Goal: Obtain resource: Obtain resource

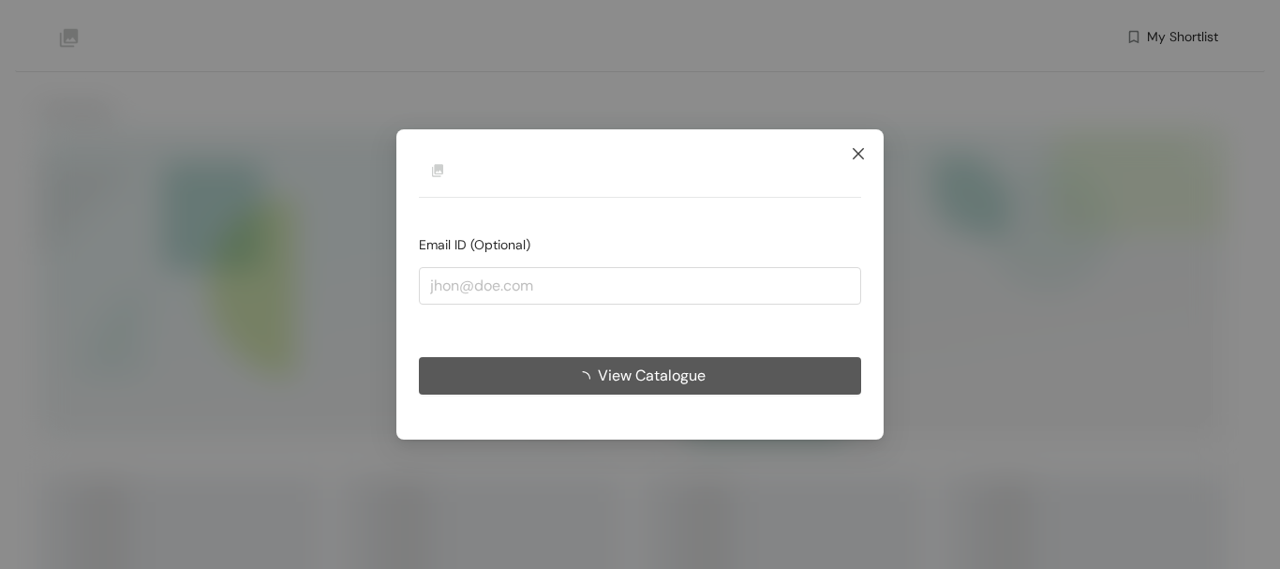
click at [866, 156] on span "Close" at bounding box center [858, 154] width 51 height 51
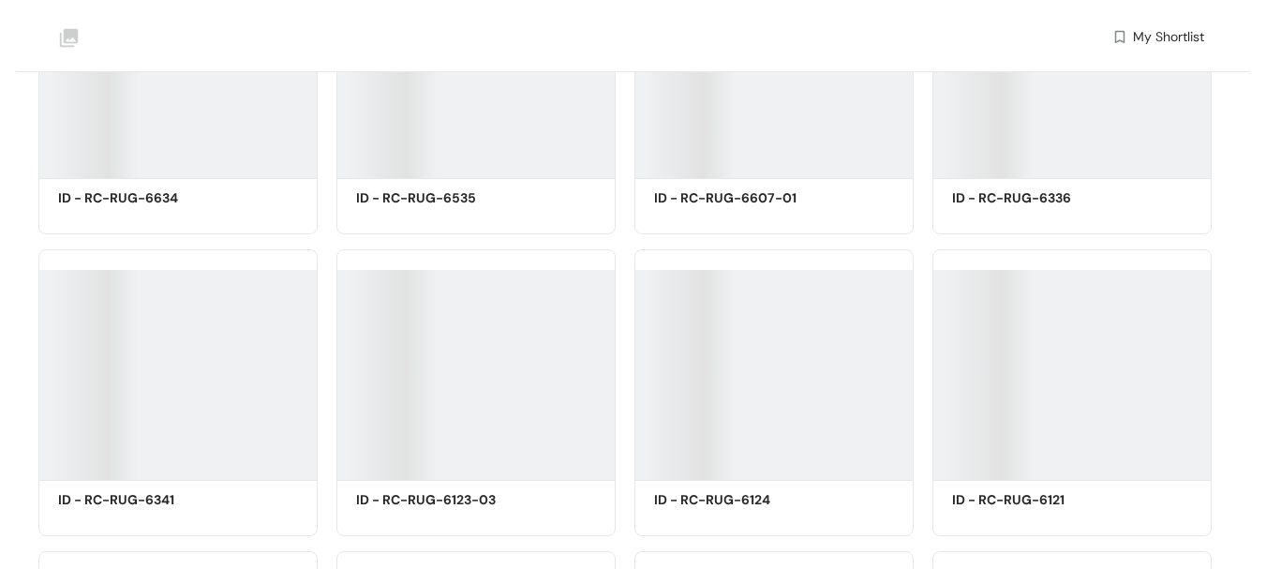
scroll to position [2249, 0]
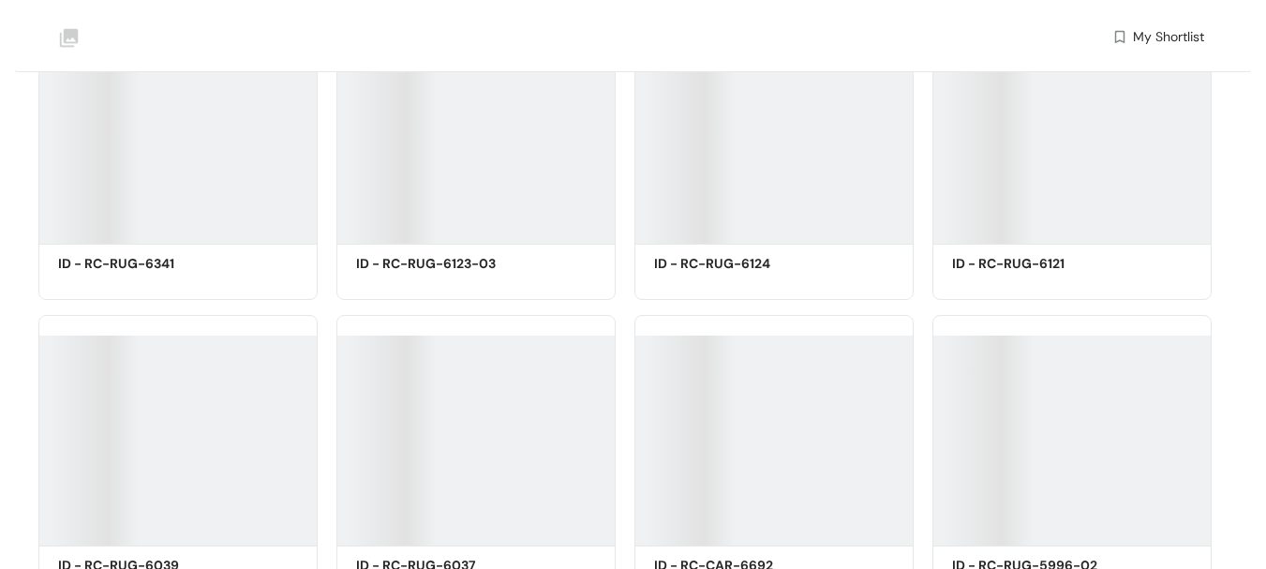
click at [420, 215] on div at bounding box center [475, 139] width 279 height 210
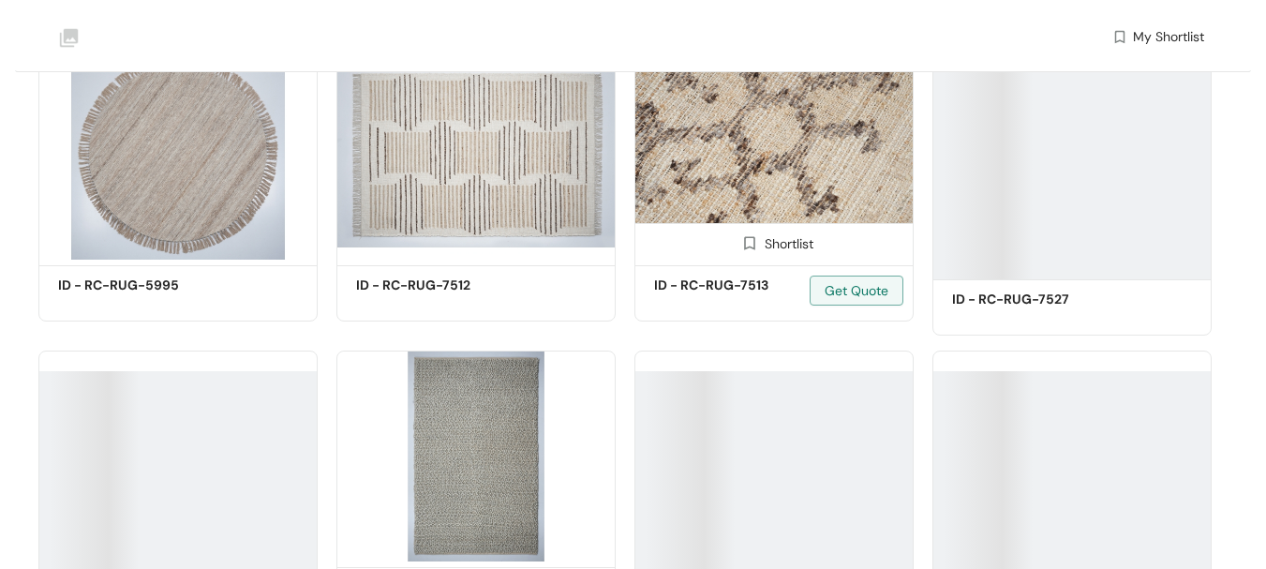
scroll to position [404, 0]
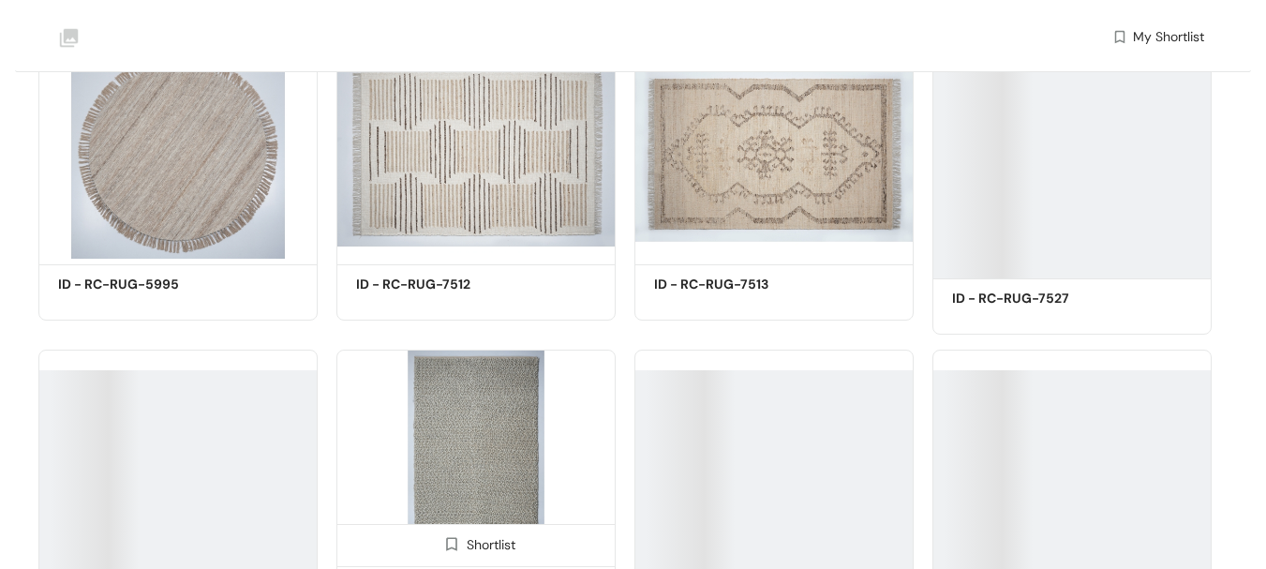
click at [546, 410] on img at bounding box center [475, 454] width 279 height 211
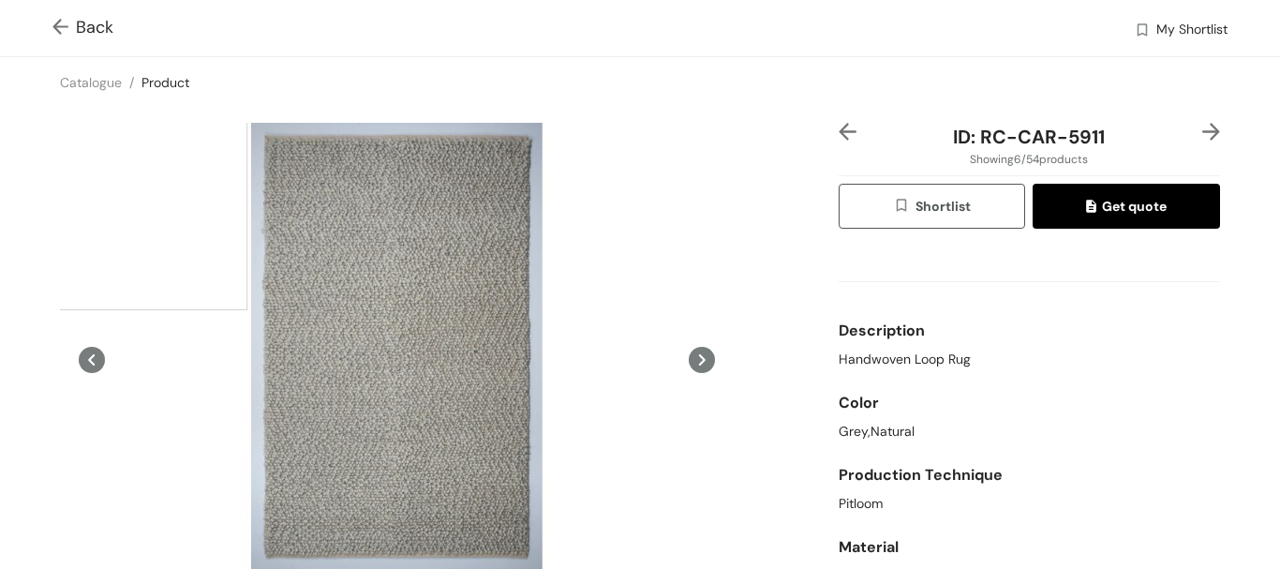
scroll to position [375, 0]
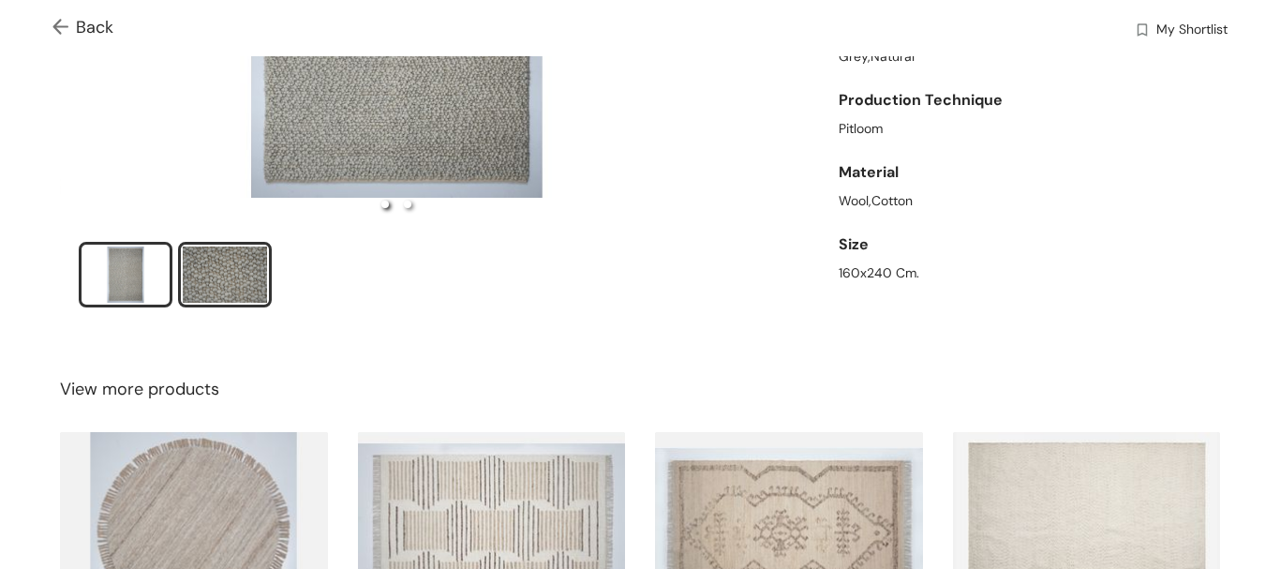
click at [213, 250] on div "slide item 2" at bounding box center [225, 274] width 84 height 56
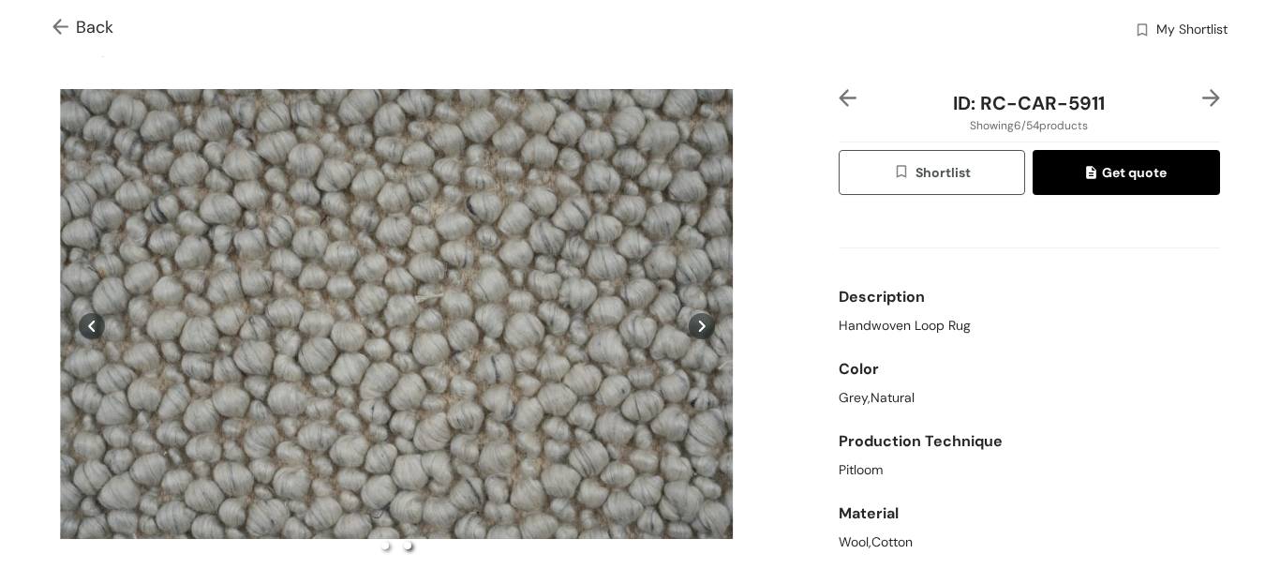
scroll to position [0, 0]
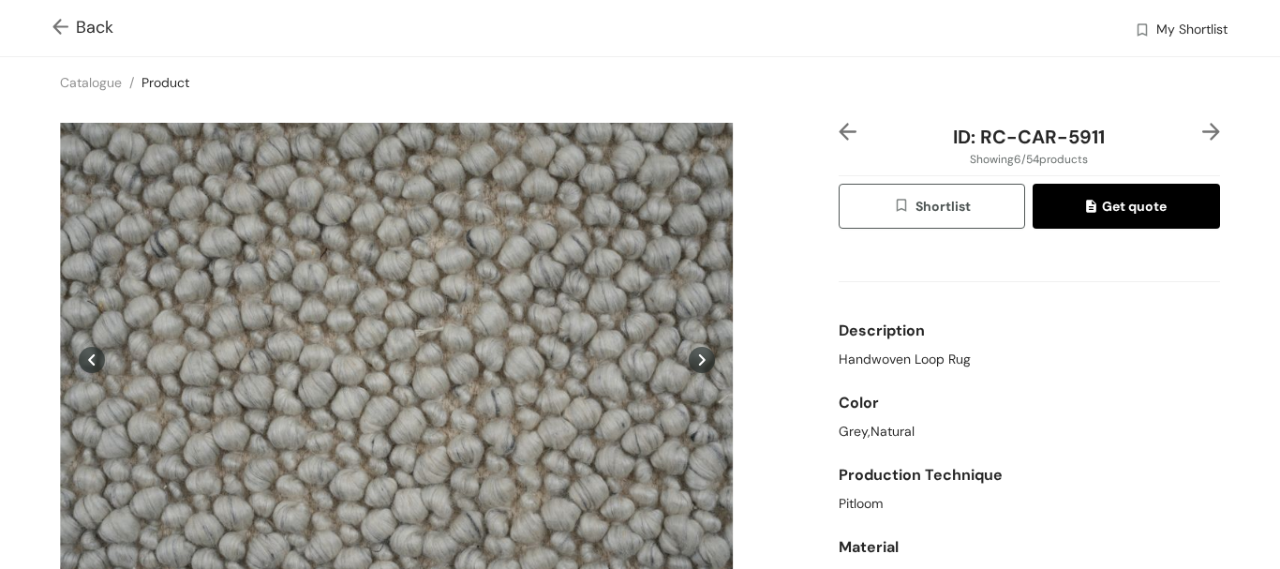
click at [817, 129] on div "ID: RC-CAR-5911 Showing 6 / 54 products Shortlist Get quote Description Handwov…" at bounding box center [639, 414] width 1287 height 613
click at [839, 136] on img at bounding box center [848, 132] width 18 height 18
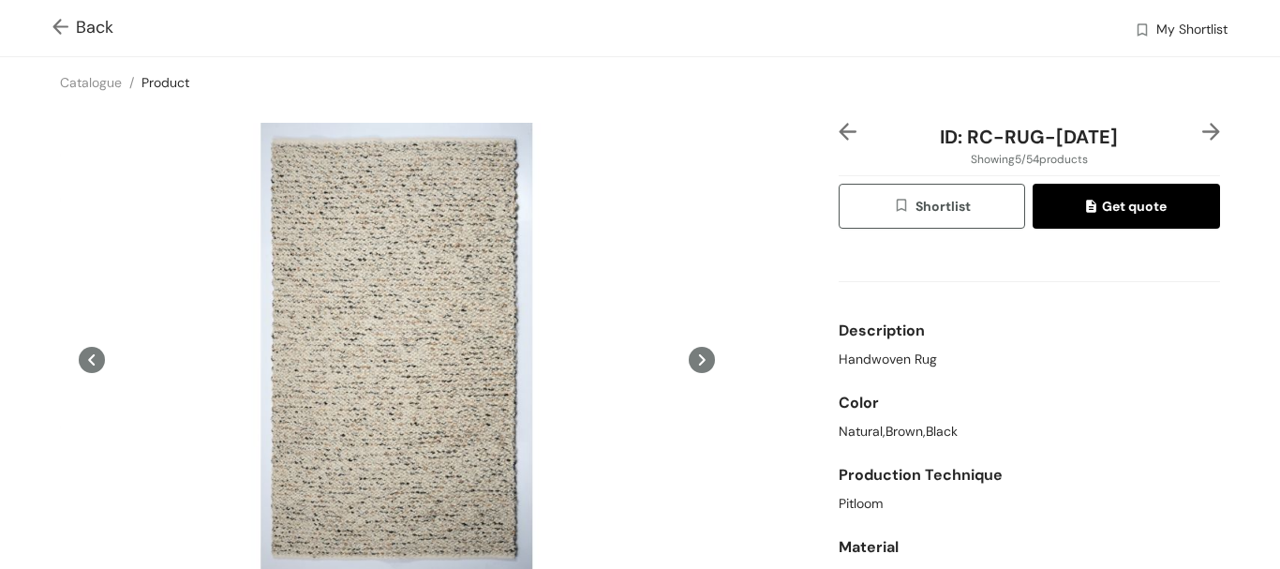
click at [88, 26] on span "Back" at bounding box center [82, 27] width 61 height 25
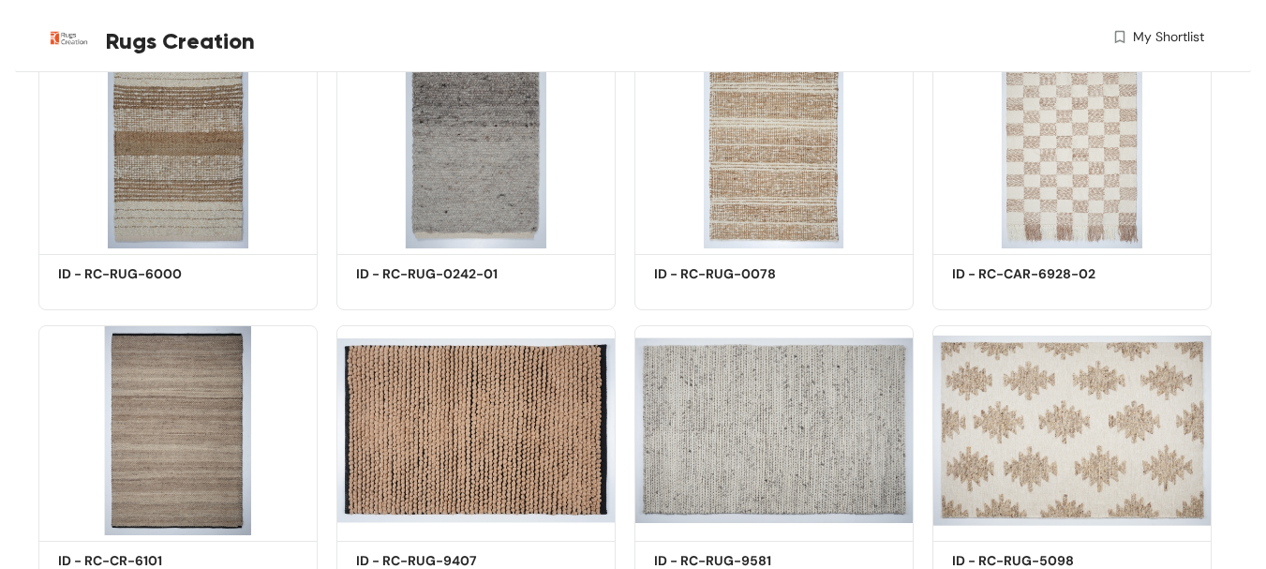
scroll to position [2746, 0]
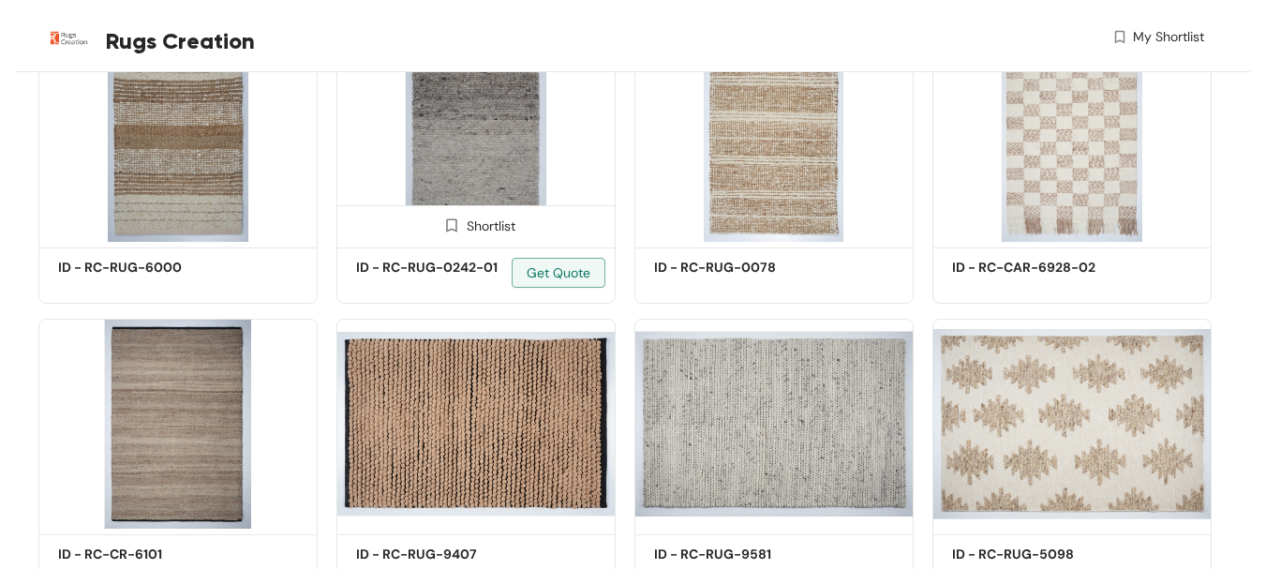
click at [508, 191] on img at bounding box center [475, 136] width 279 height 211
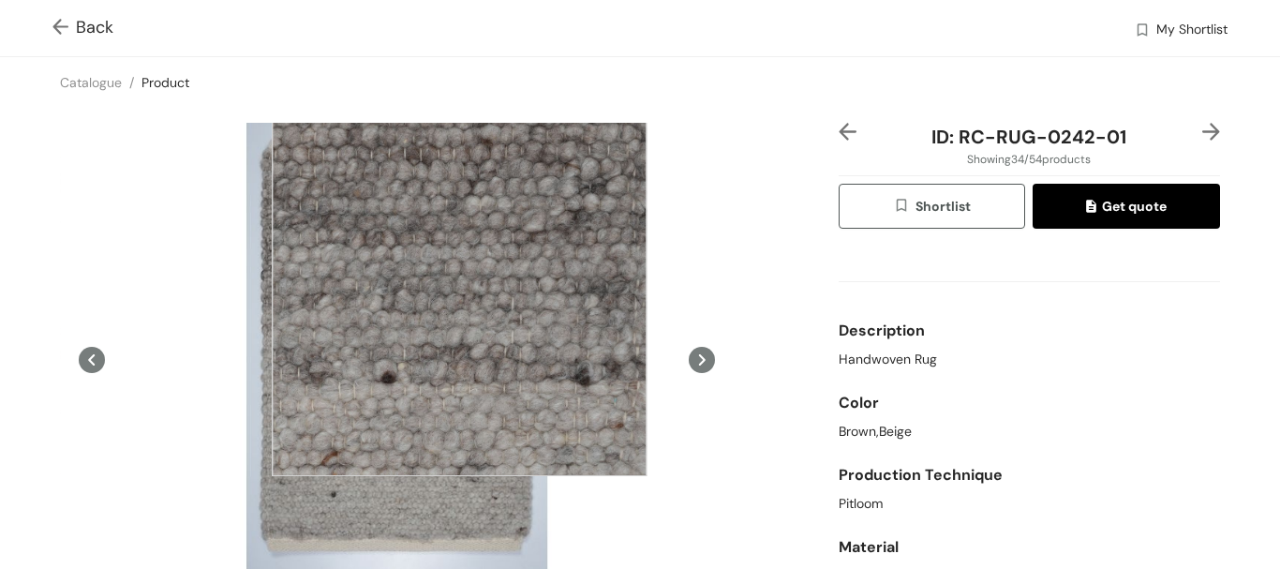
scroll to position [468, 0]
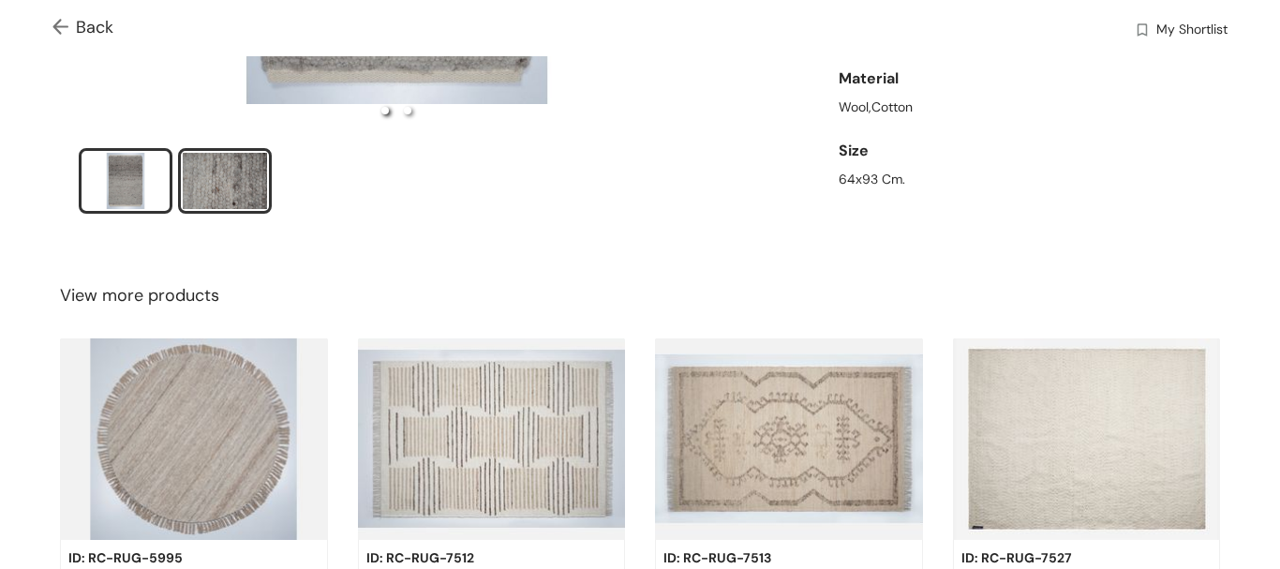
click at [227, 185] on div "slide item 2" at bounding box center [225, 181] width 84 height 56
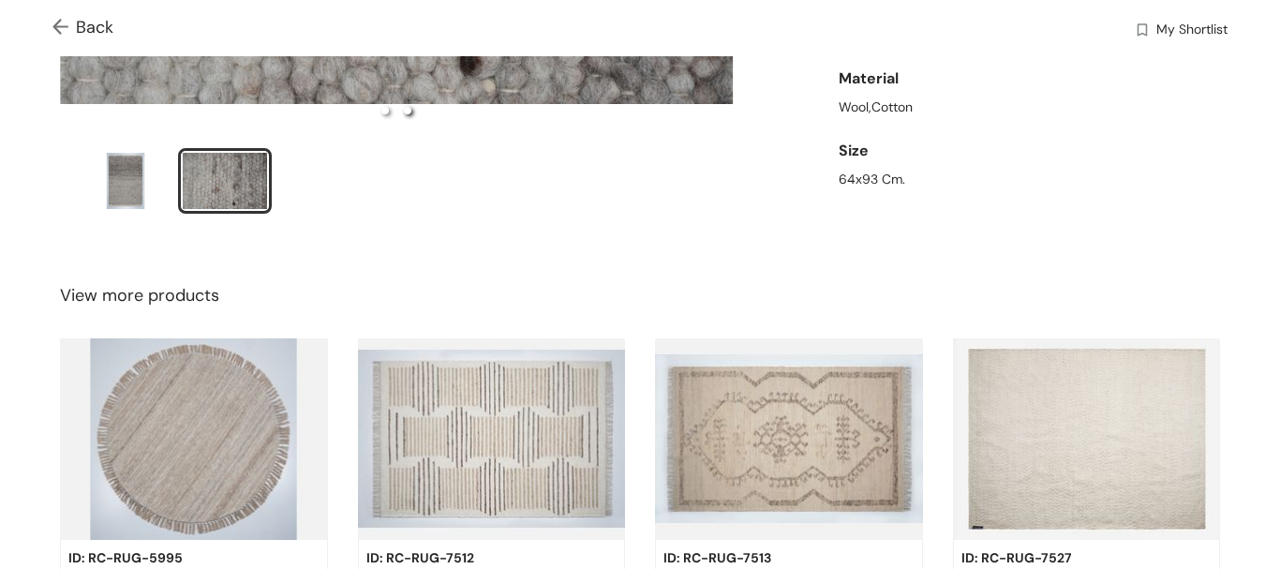
click at [317, 164] on ul at bounding box center [397, 183] width 636 height 71
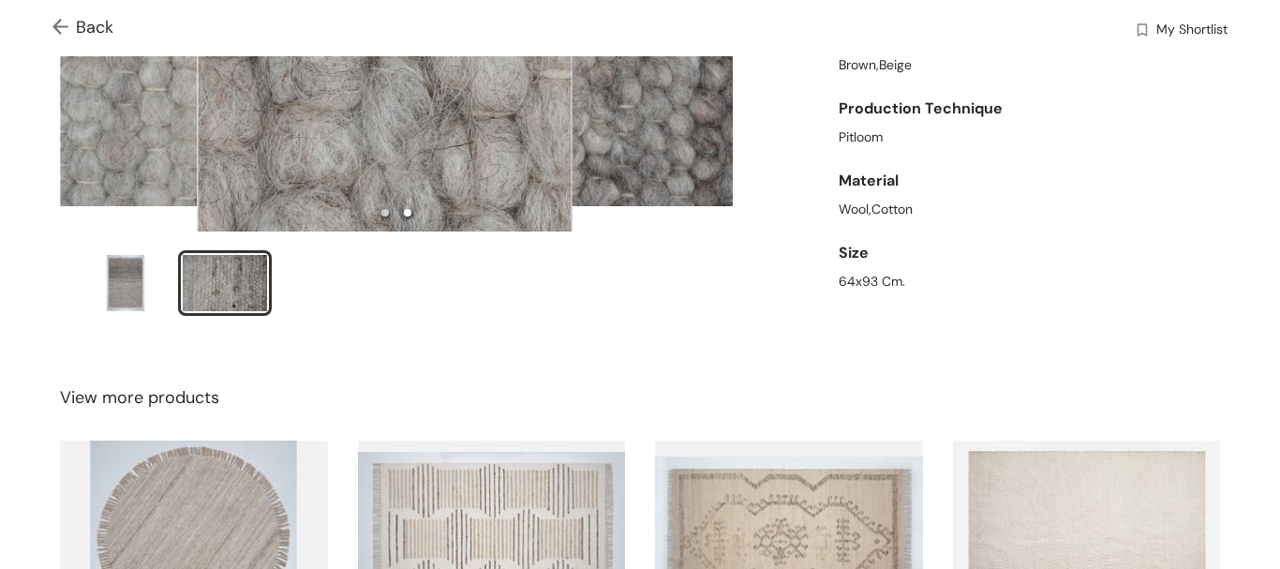
scroll to position [375, 0]
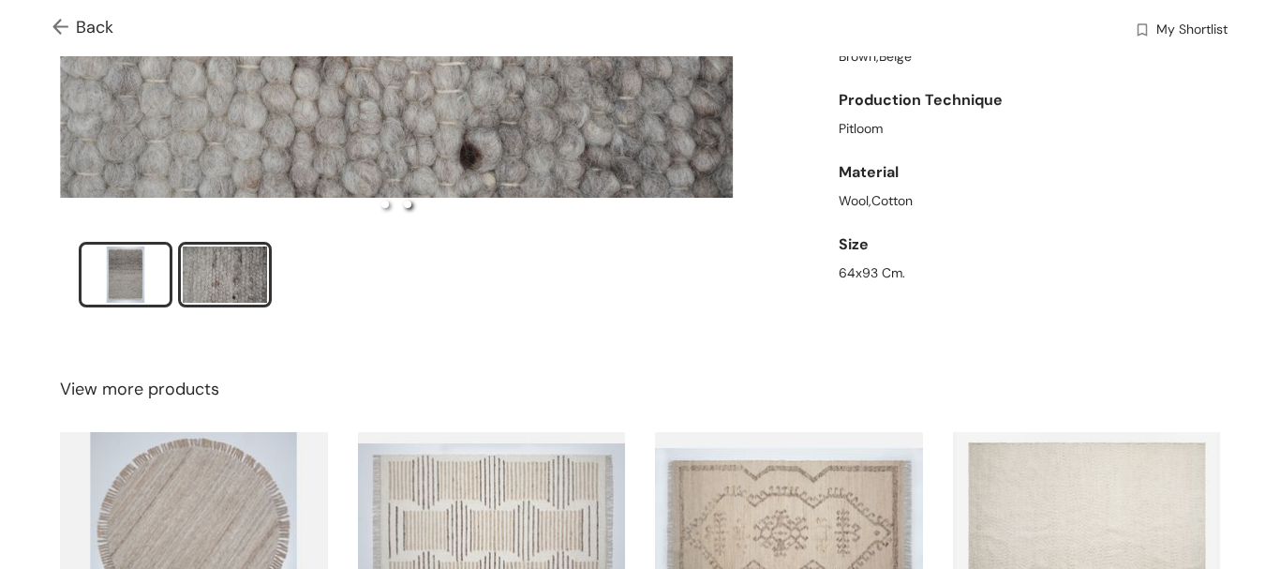
click at [125, 267] on div "slide item 1" at bounding box center [125, 274] width 84 height 56
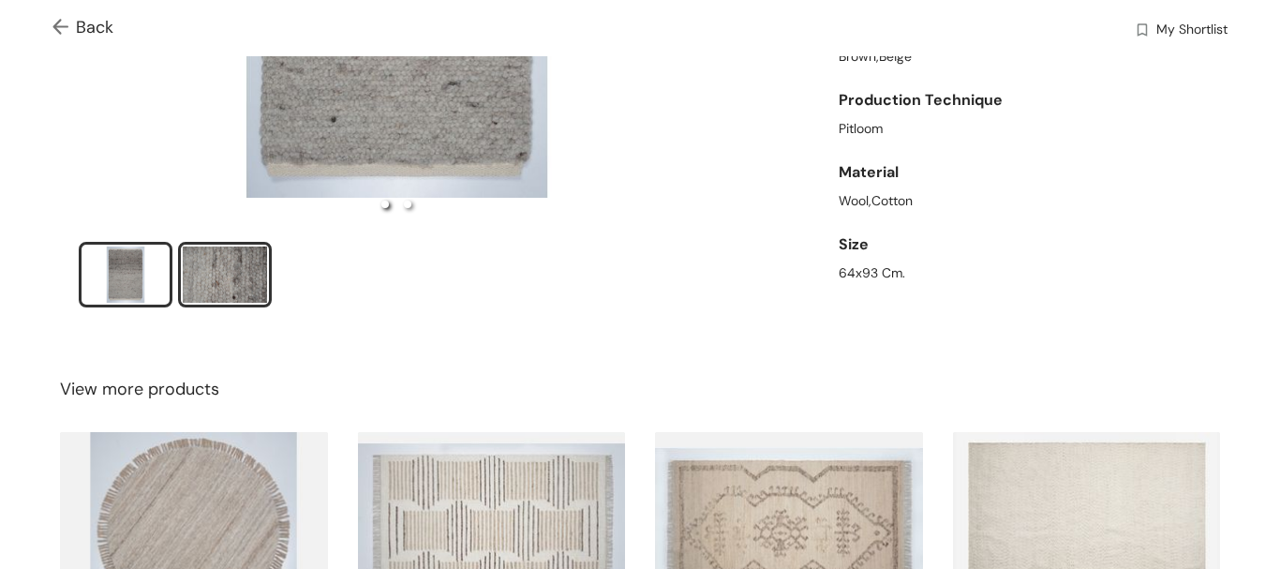
click at [213, 254] on div "slide item 2" at bounding box center [225, 274] width 84 height 56
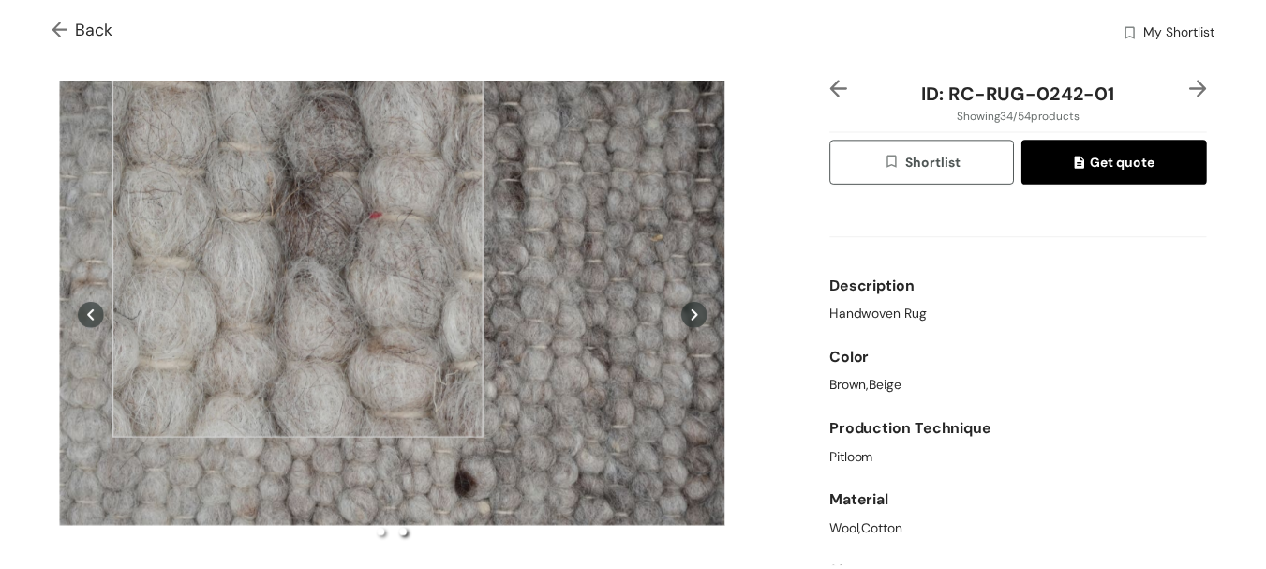
scroll to position [0, 0]
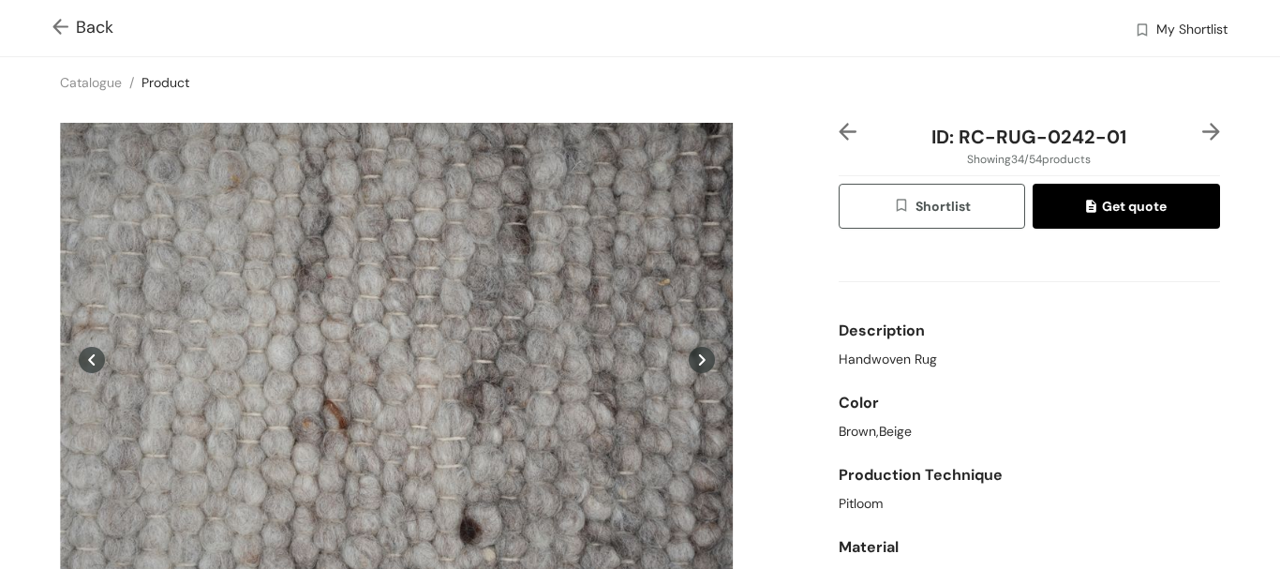
click at [58, 25] on img at bounding box center [63, 29] width 23 height 20
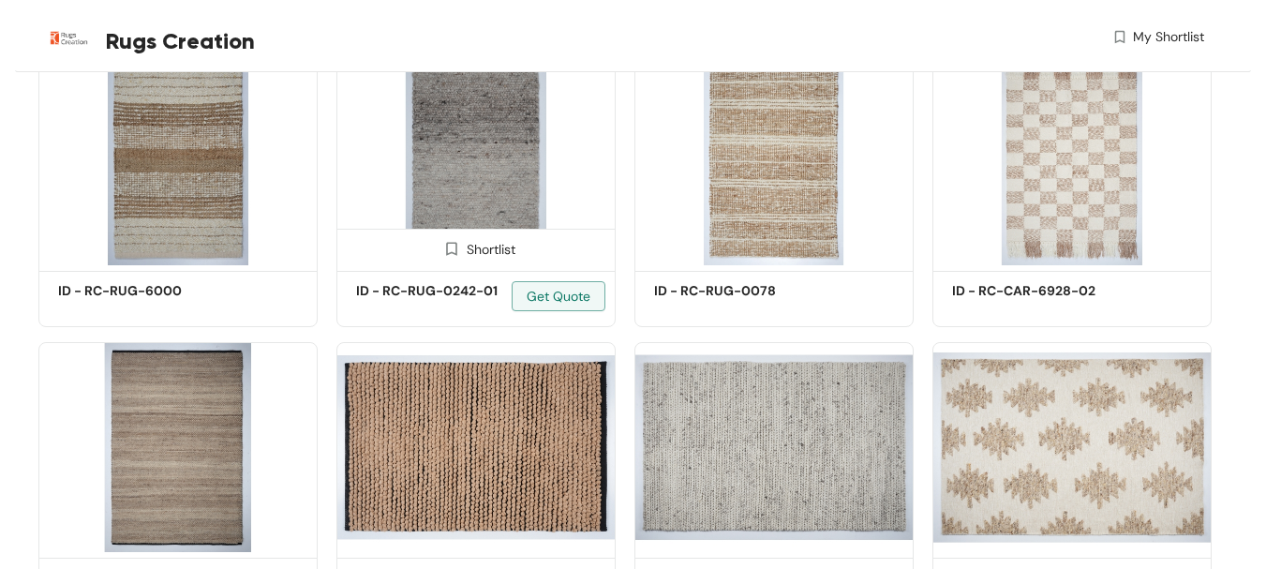
scroll to position [2746, 0]
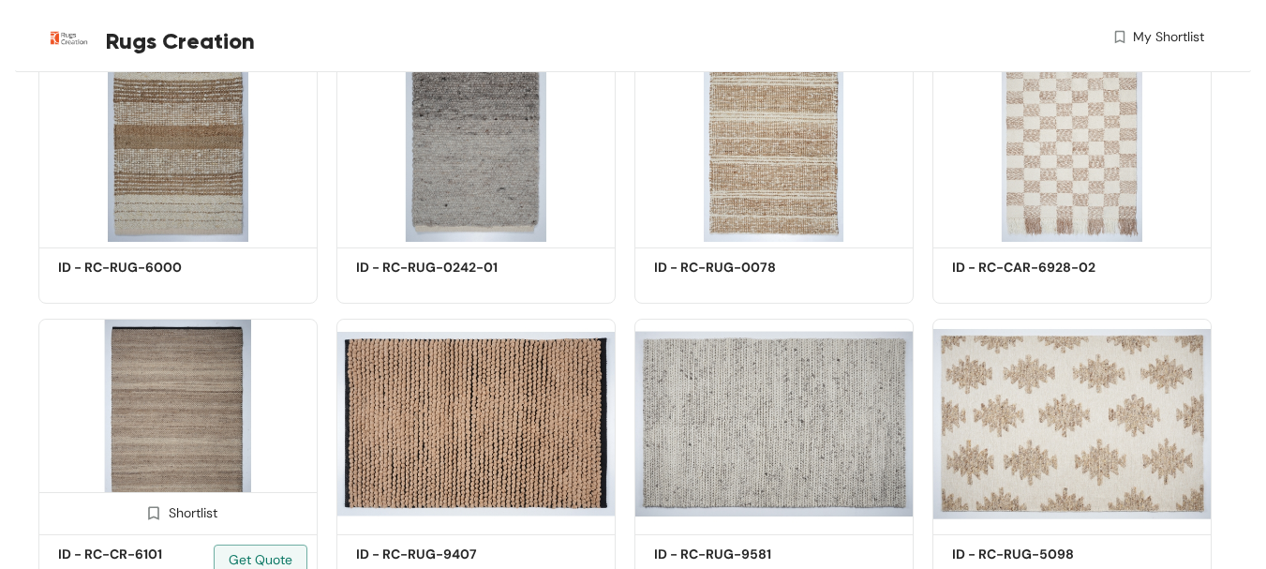
click at [141, 389] on img at bounding box center [177, 424] width 279 height 211
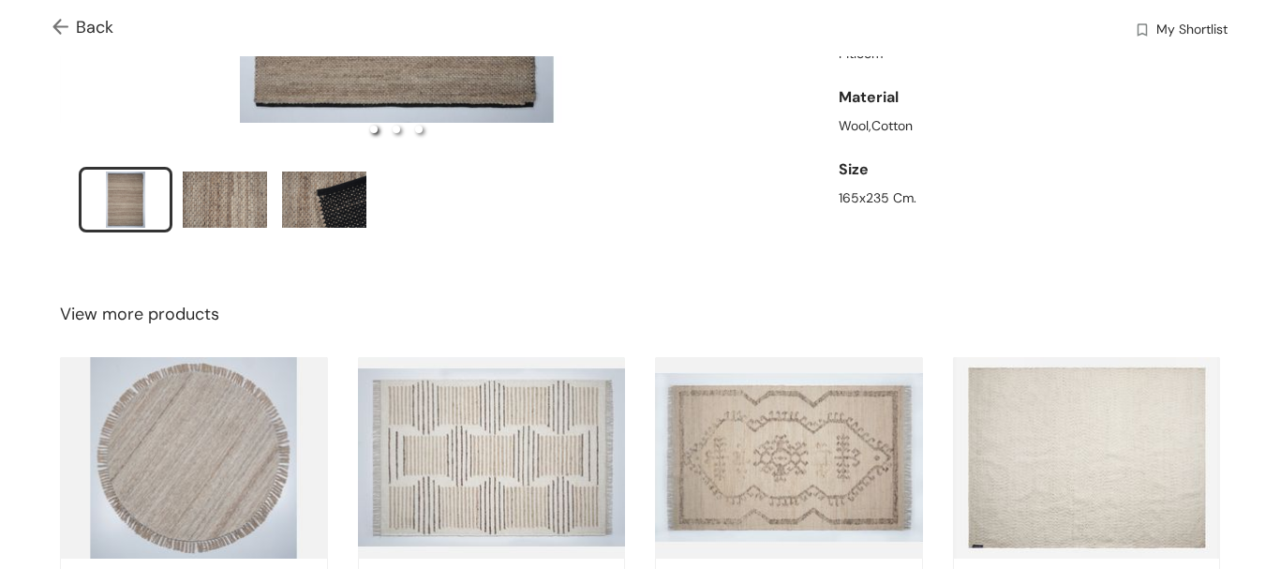
scroll to position [468, 0]
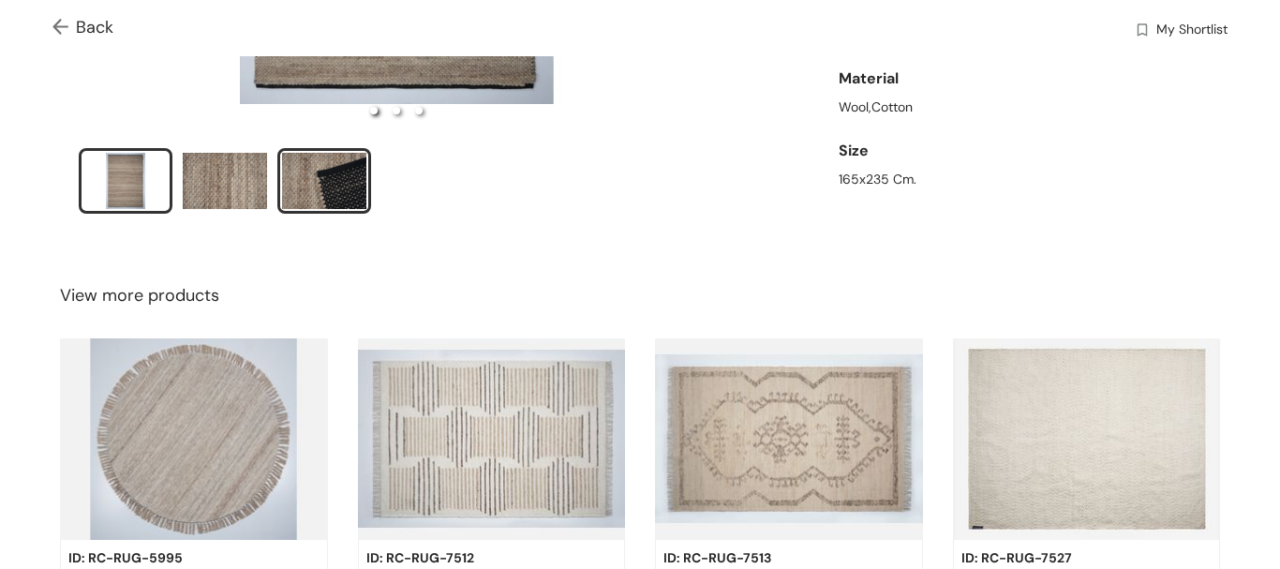
click at [305, 180] on div "slide item 3" at bounding box center [324, 181] width 84 height 56
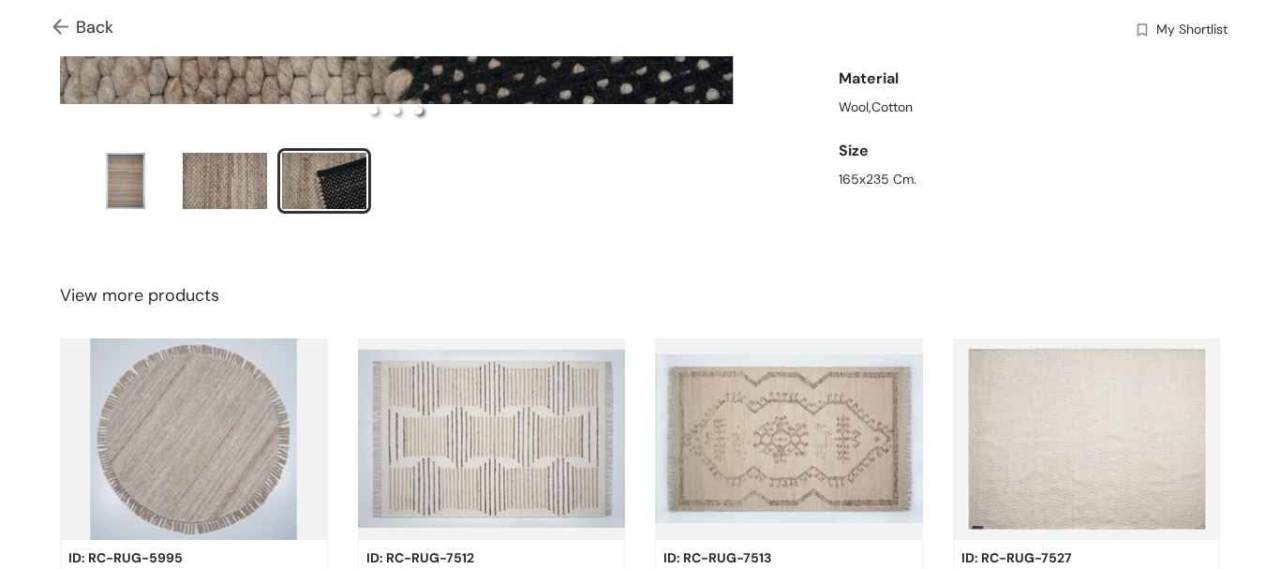
scroll to position [281, 0]
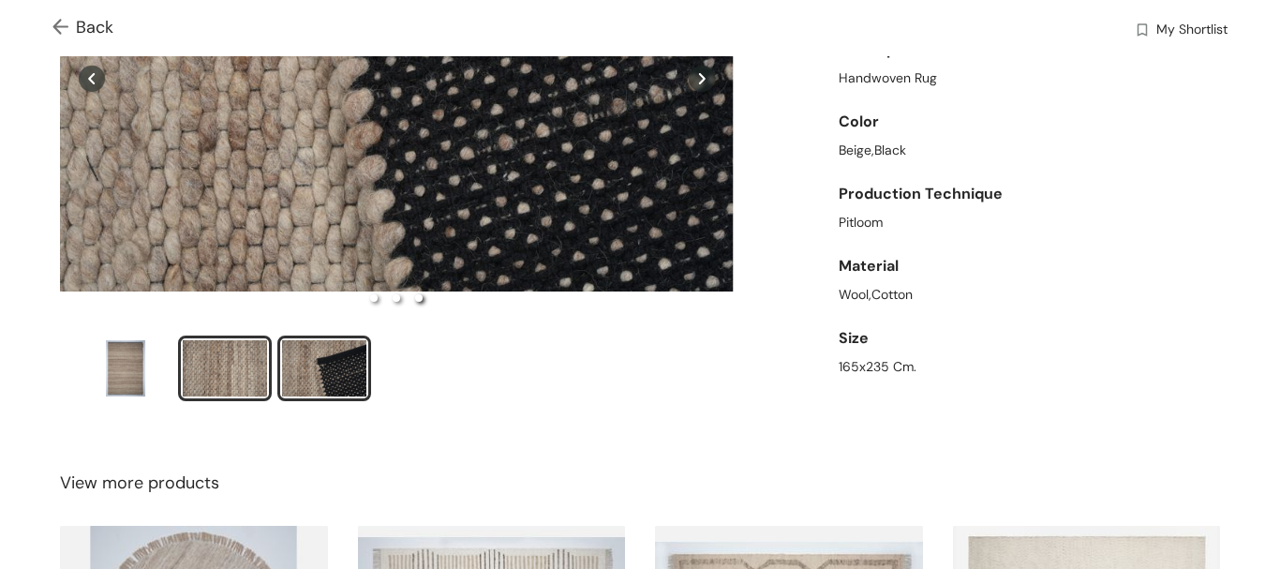
click at [224, 358] on div "slide item 2" at bounding box center [225, 368] width 84 height 56
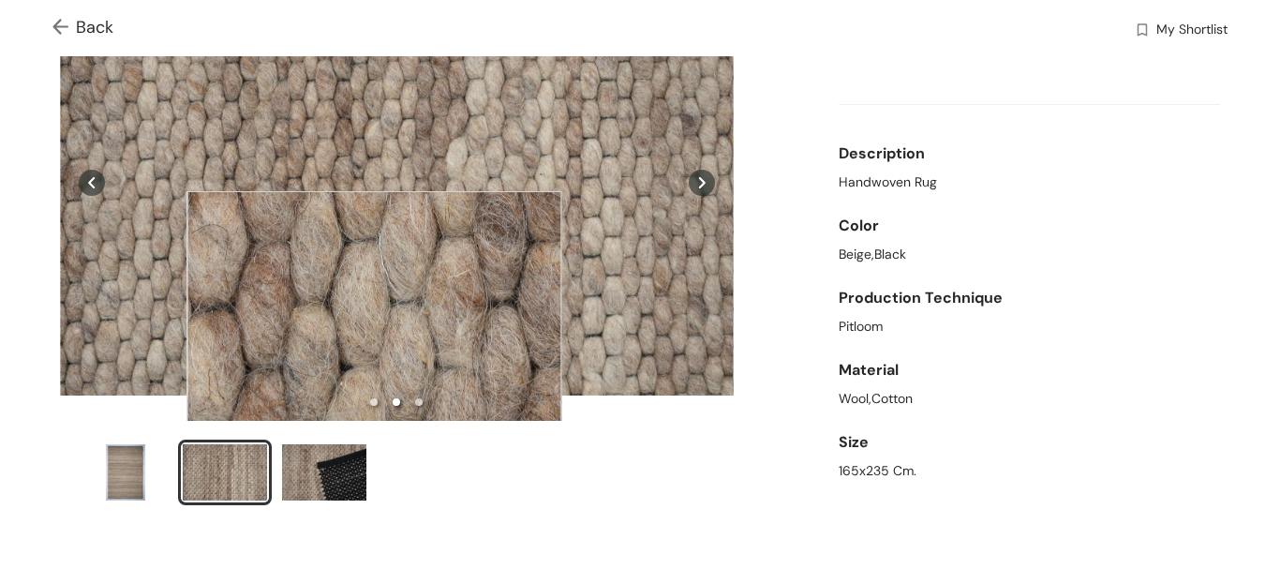
scroll to position [375, 0]
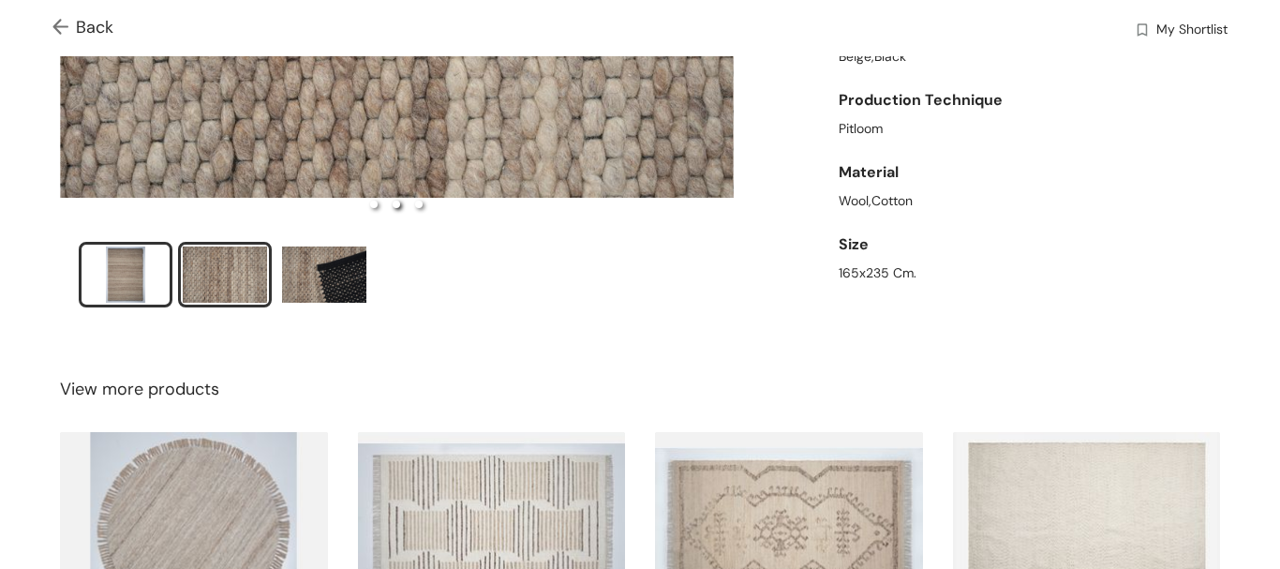
click at [154, 270] on div "slide item 1" at bounding box center [125, 274] width 84 height 56
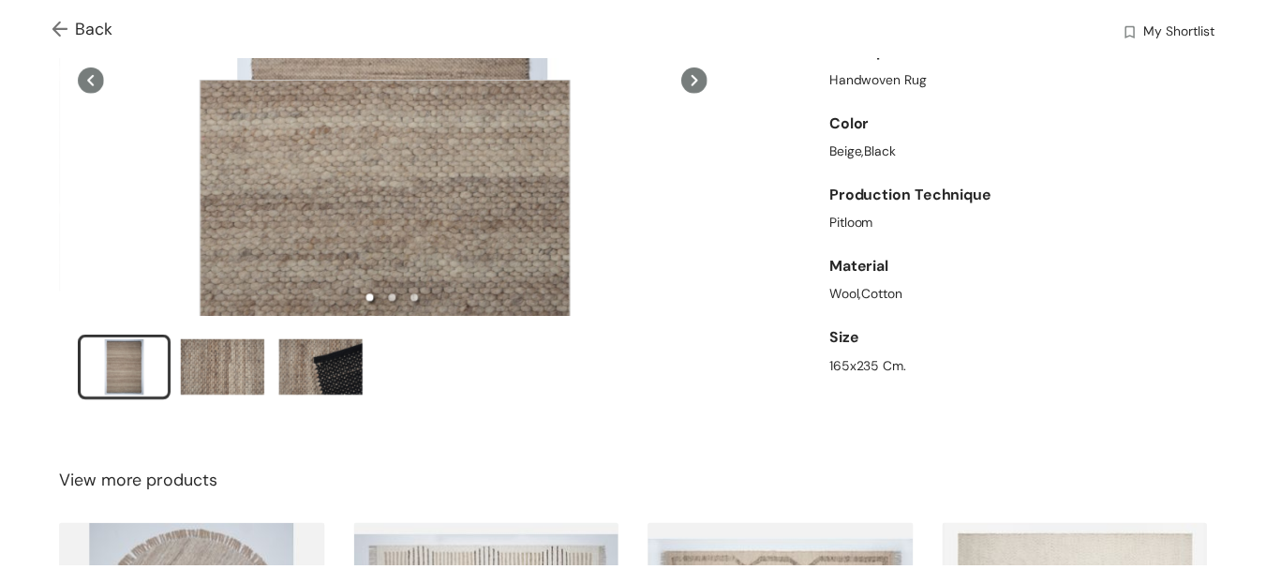
scroll to position [0, 0]
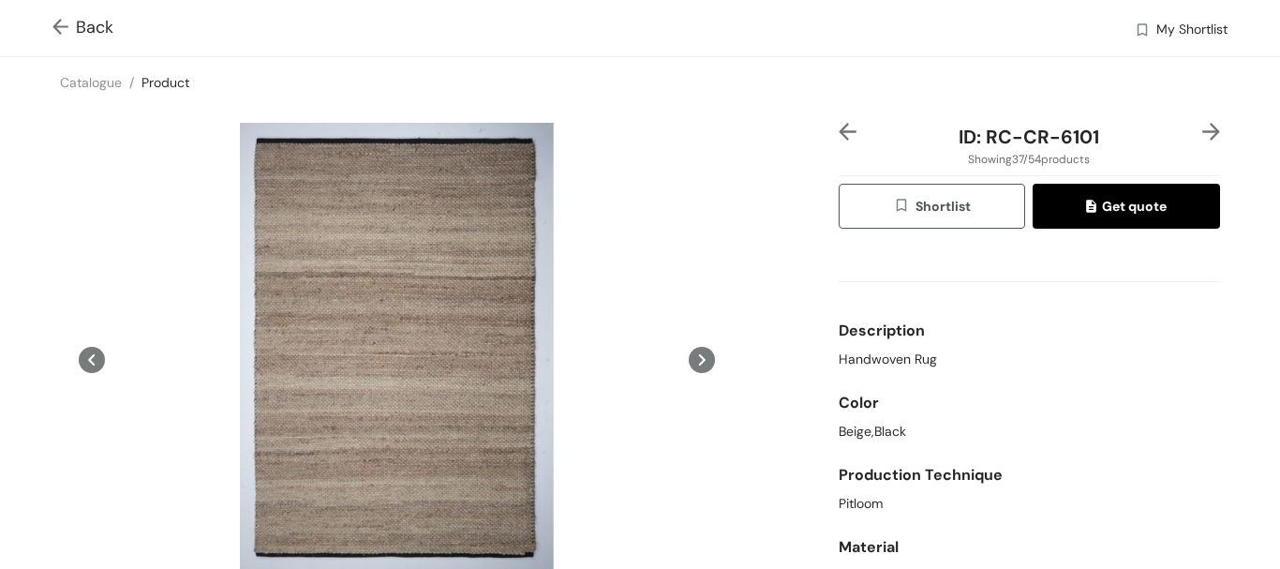
click at [51, 18] on div "Back My Shortlist" at bounding box center [640, 28] width 1280 height 56
click at [92, 37] on span "Back" at bounding box center [82, 27] width 61 height 25
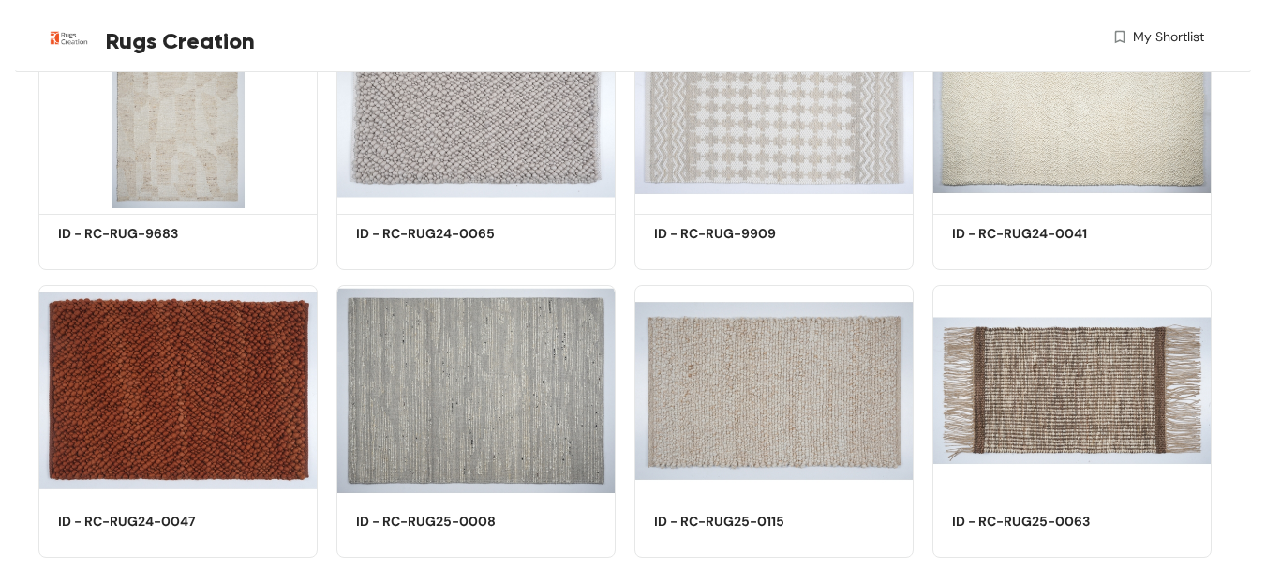
scroll to position [3683, 0]
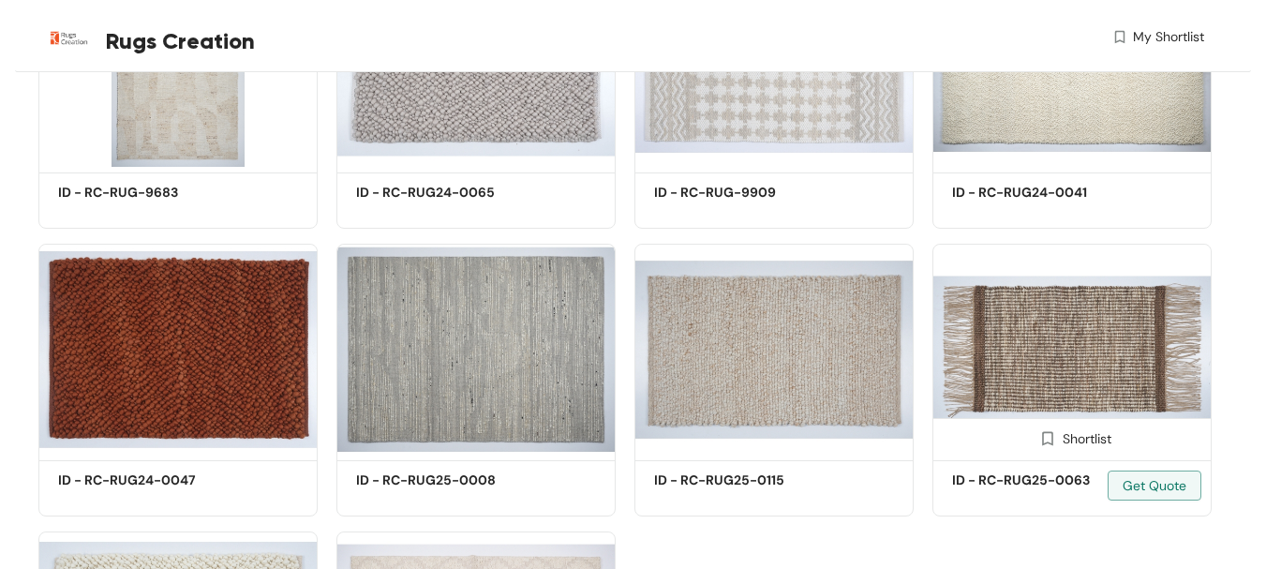
click at [1108, 326] on img at bounding box center [1071, 349] width 279 height 211
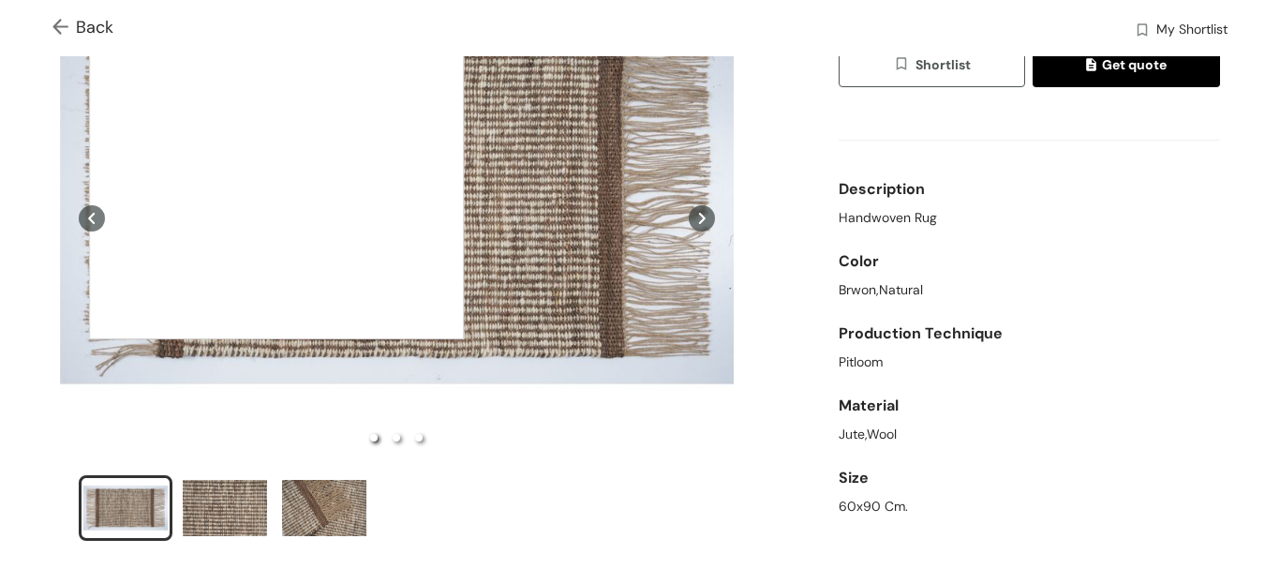
scroll to position [281, 0]
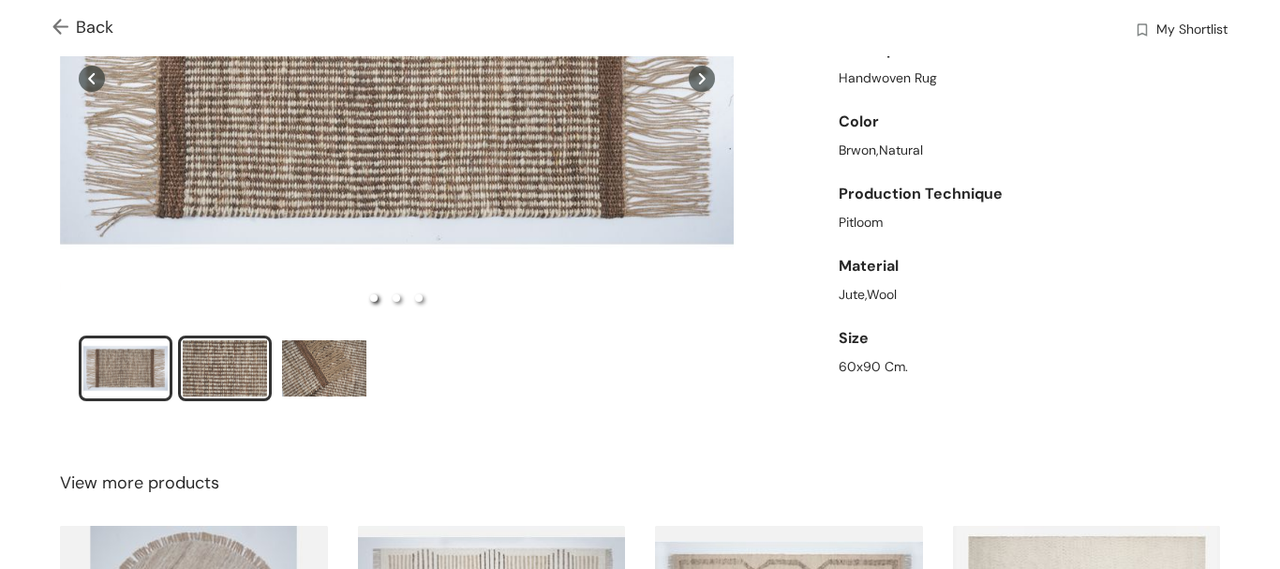
click at [221, 348] on div "slide item 2" at bounding box center [225, 368] width 84 height 56
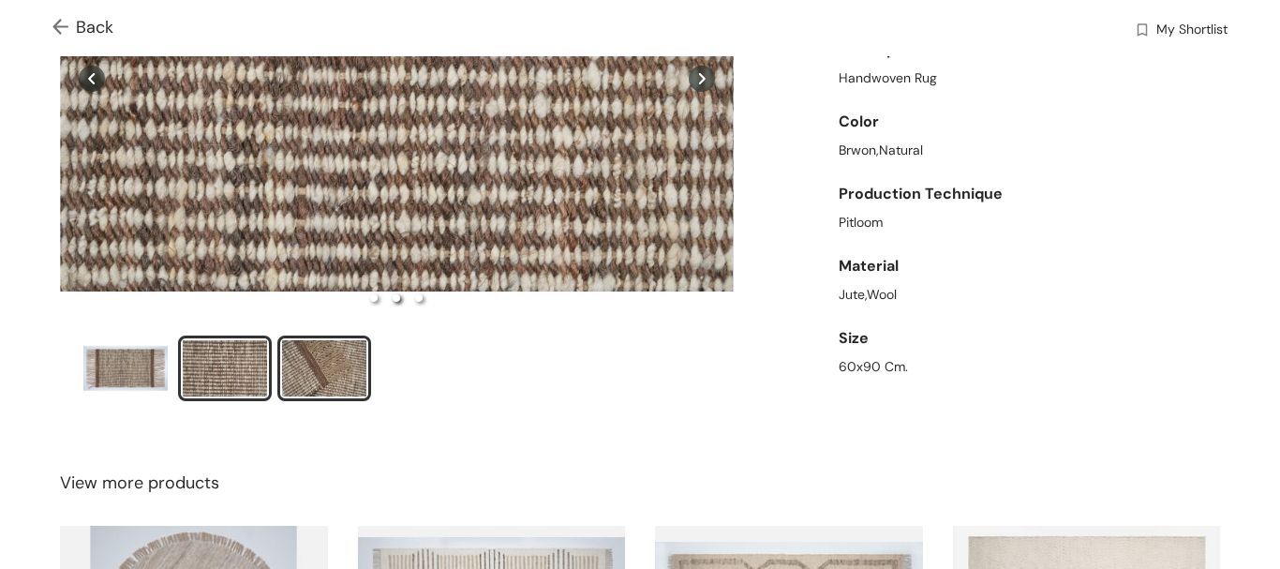
click at [334, 358] on div "slide item 3" at bounding box center [324, 368] width 84 height 56
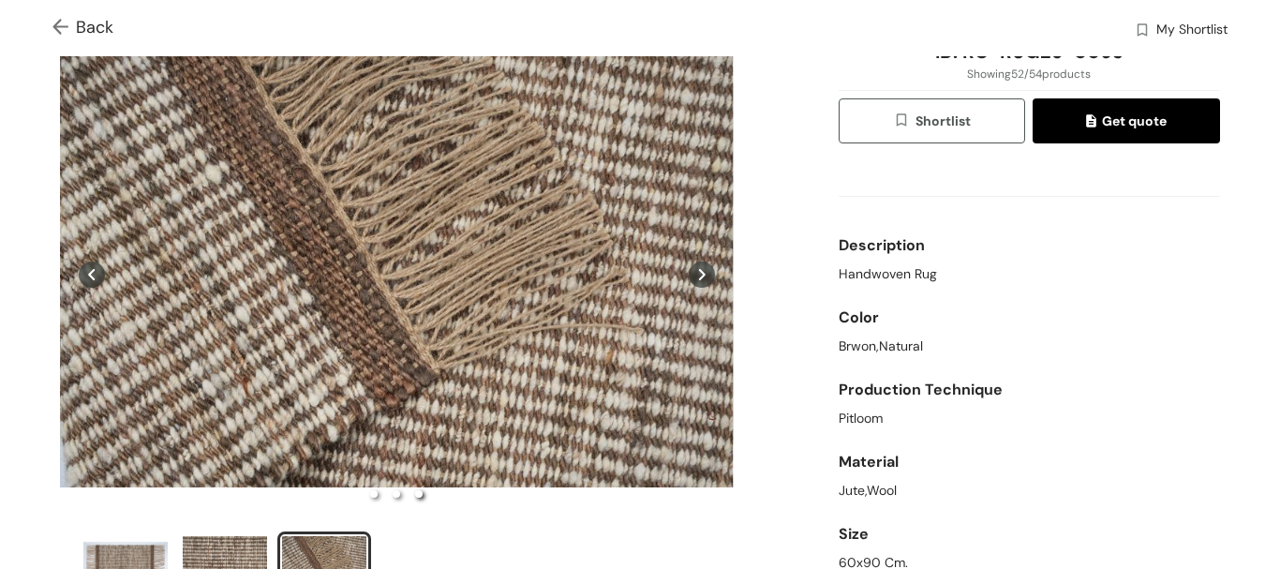
scroll to position [0, 0]
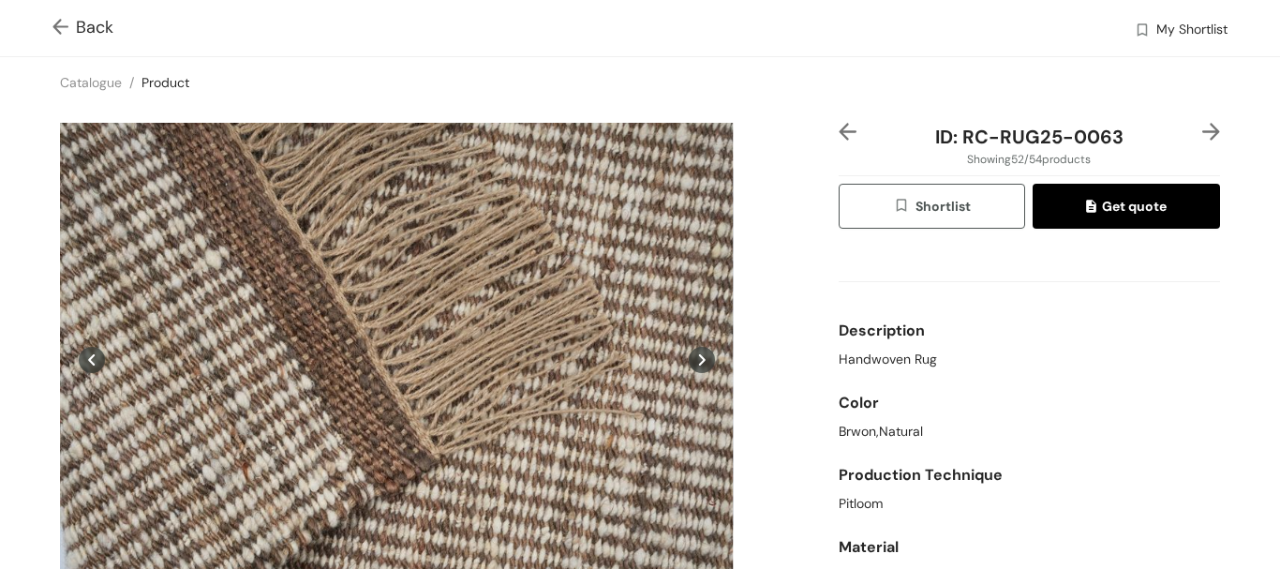
click at [52, 26] on img at bounding box center [63, 29] width 23 height 20
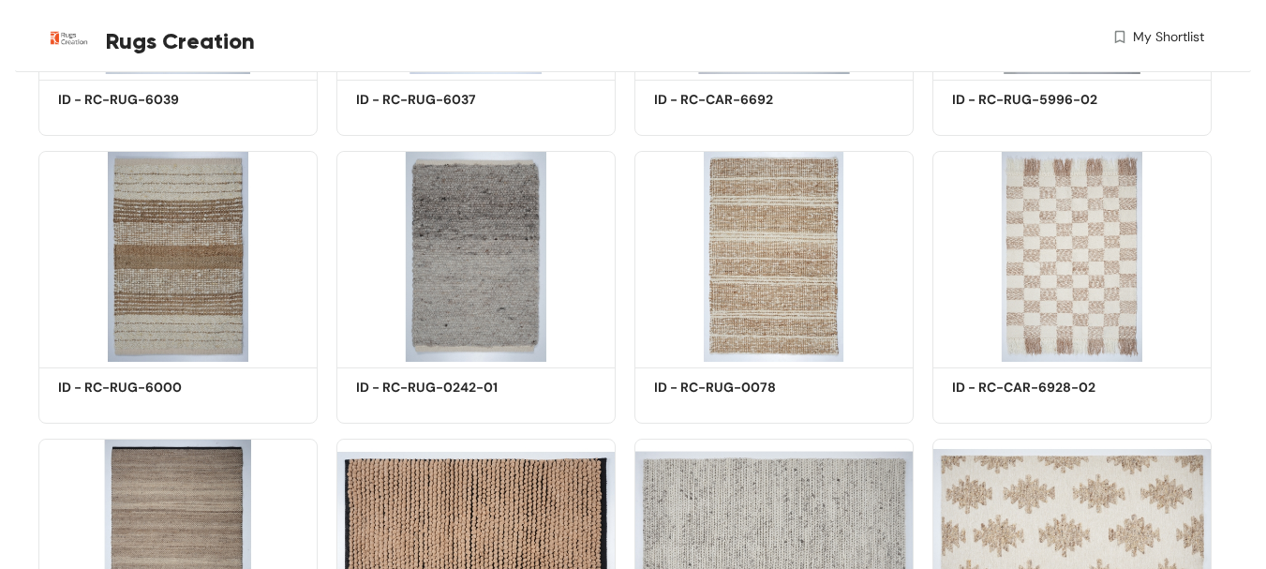
scroll to position [3683, 0]
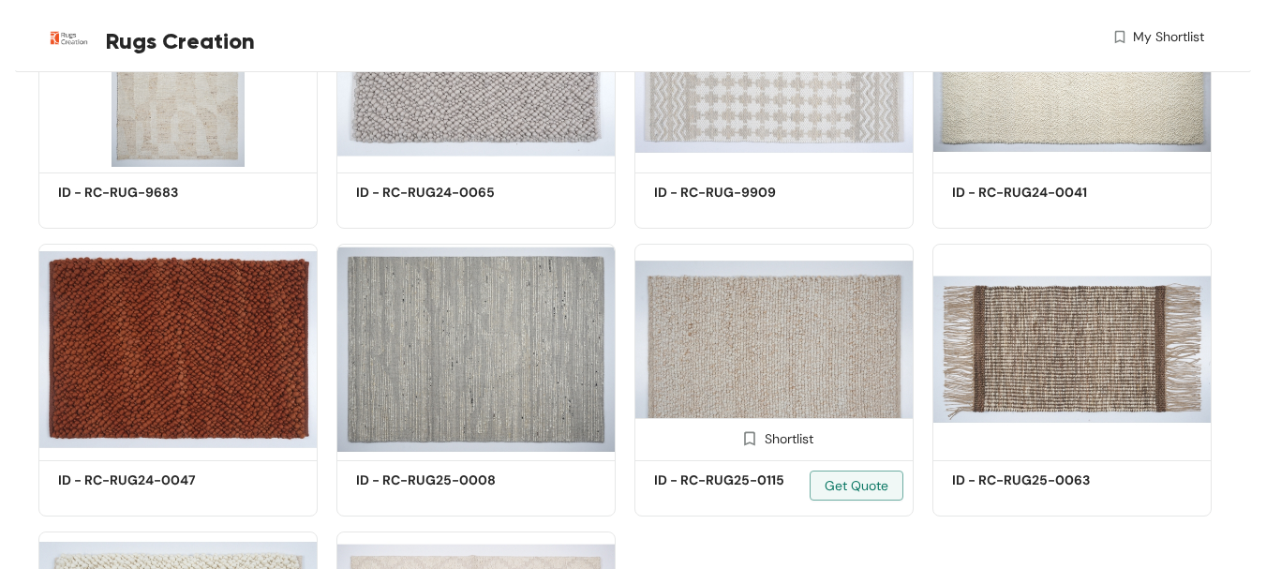
click at [767, 324] on img at bounding box center [773, 349] width 279 height 211
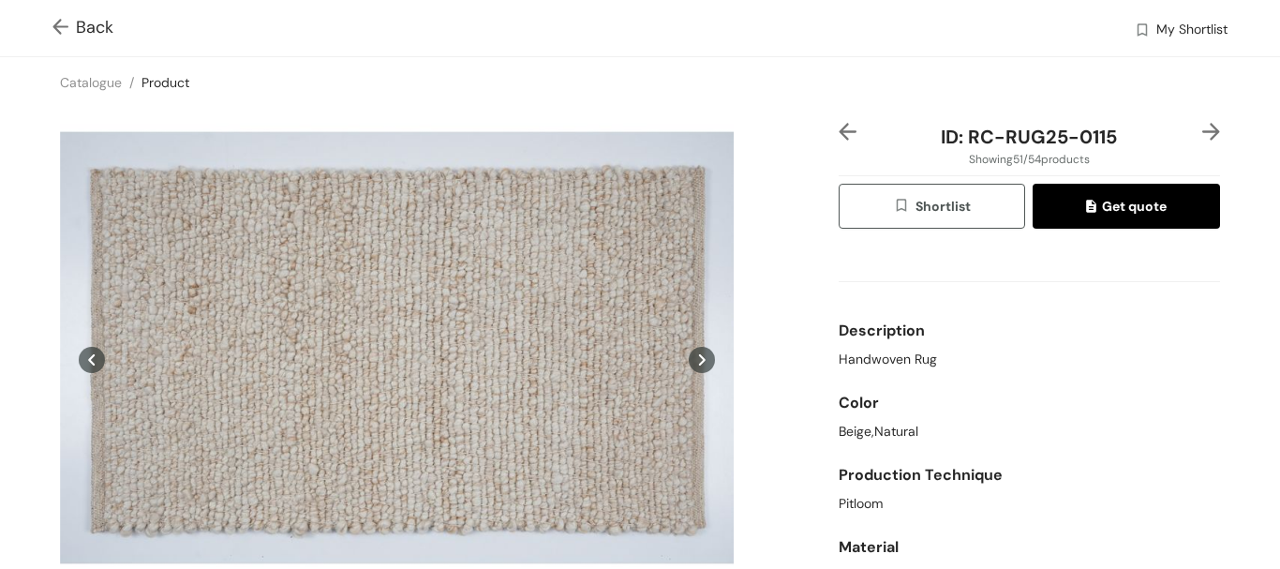
click at [63, 28] on img at bounding box center [63, 29] width 23 height 20
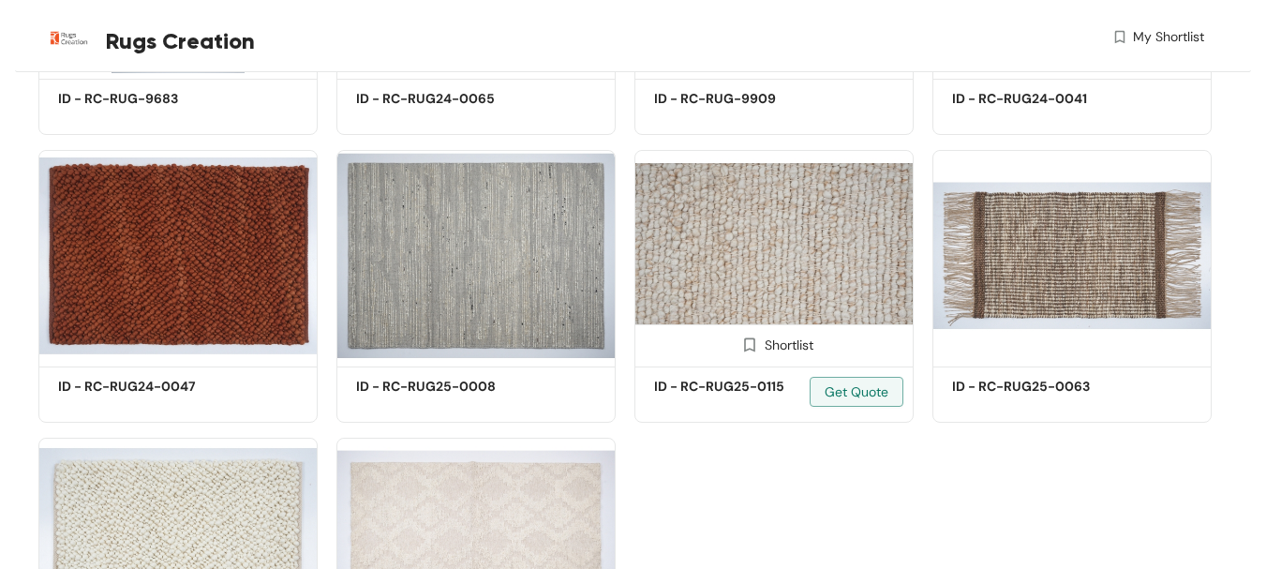
scroll to position [3871, 0]
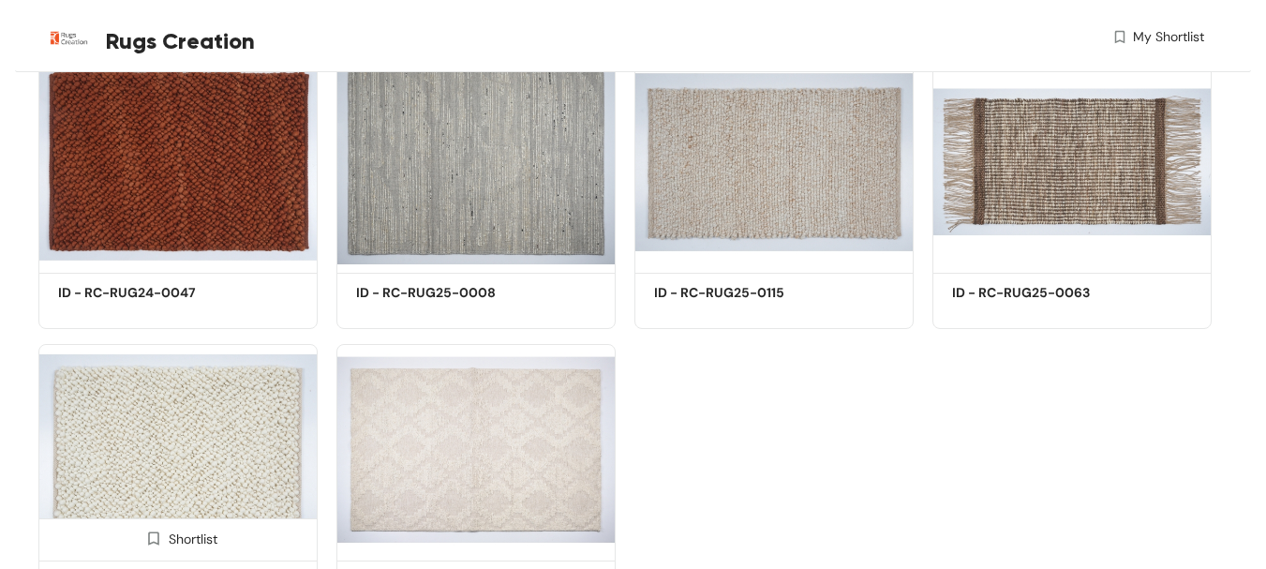
click at [230, 397] on img at bounding box center [177, 449] width 279 height 211
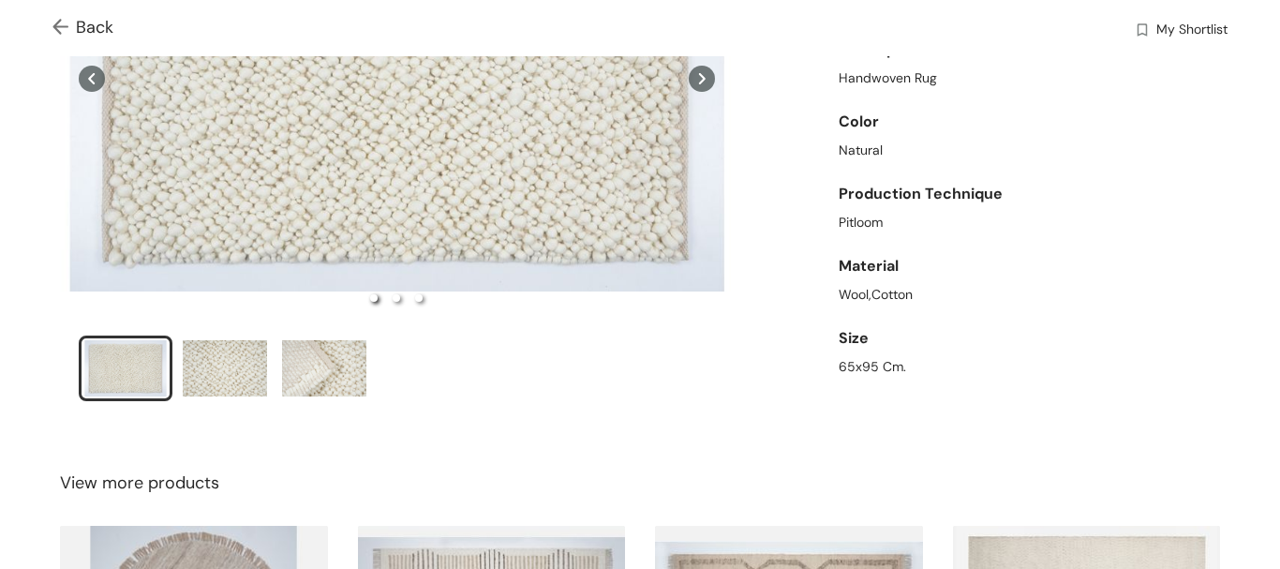
scroll to position [313, 0]
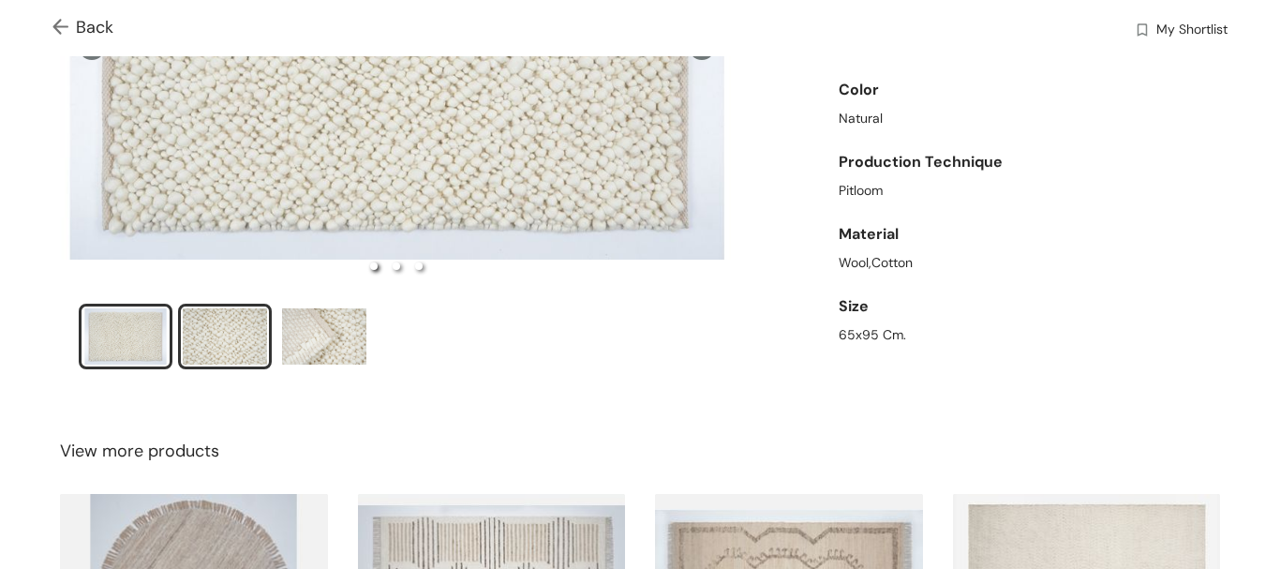
click at [212, 345] on div "slide item 2" at bounding box center [225, 336] width 84 height 56
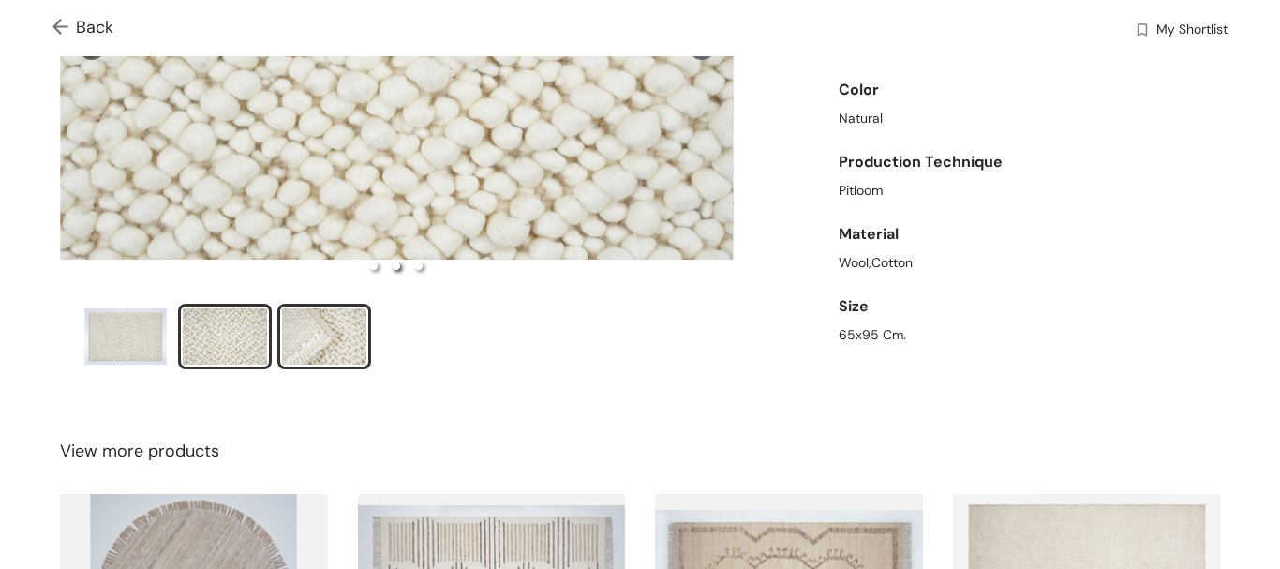
click at [284, 337] on div "slide item 3" at bounding box center [324, 336] width 84 height 56
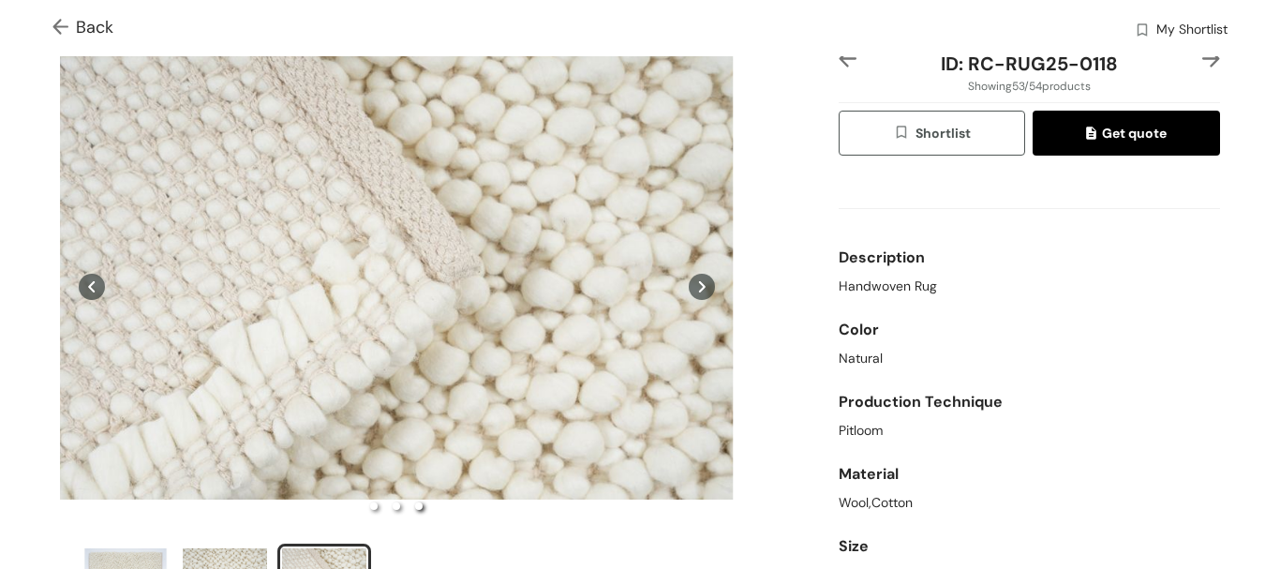
scroll to position [0, 0]
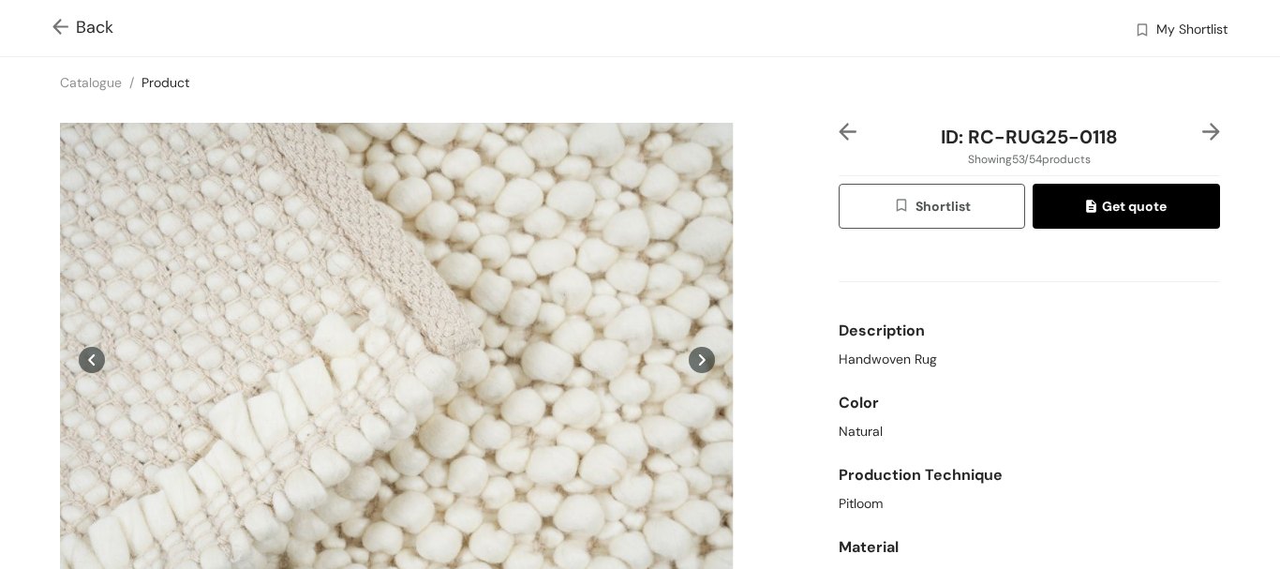
click at [60, 24] on img at bounding box center [63, 29] width 23 height 20
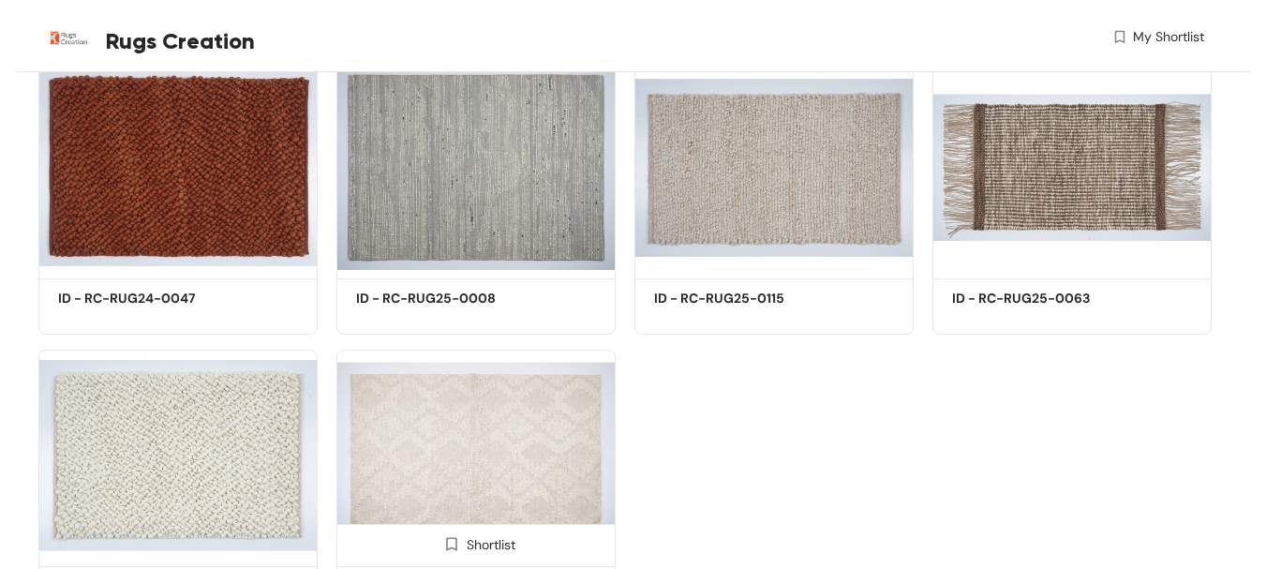
scroll to position [3871, 0]
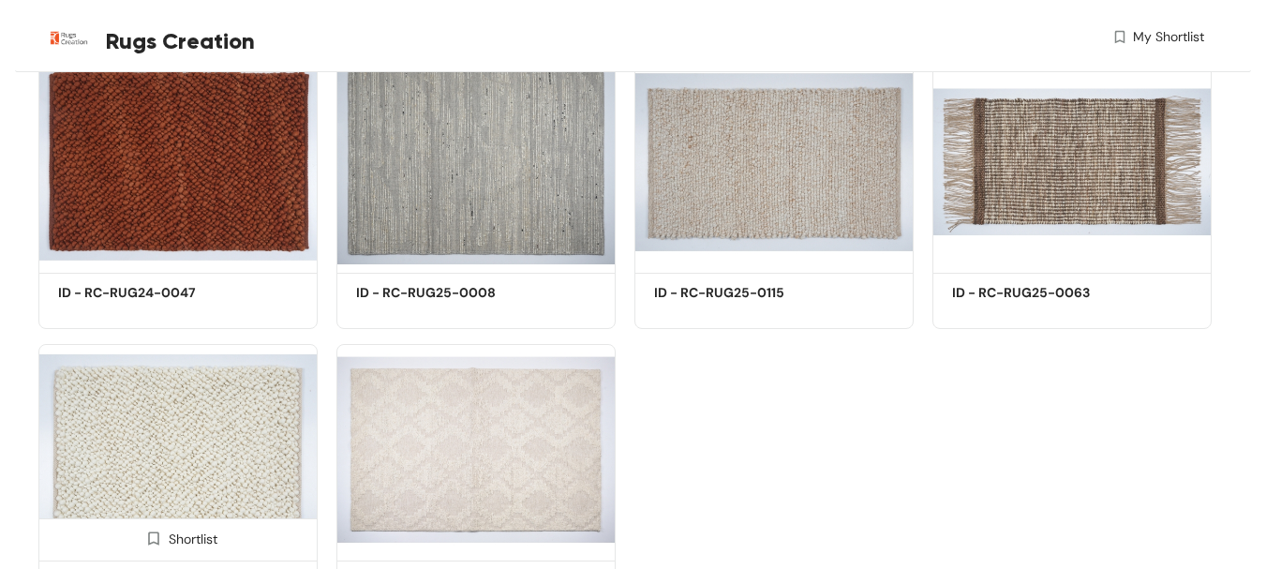
click at [211, 399] on img at bounding box center [177, 449] width 279 height 211
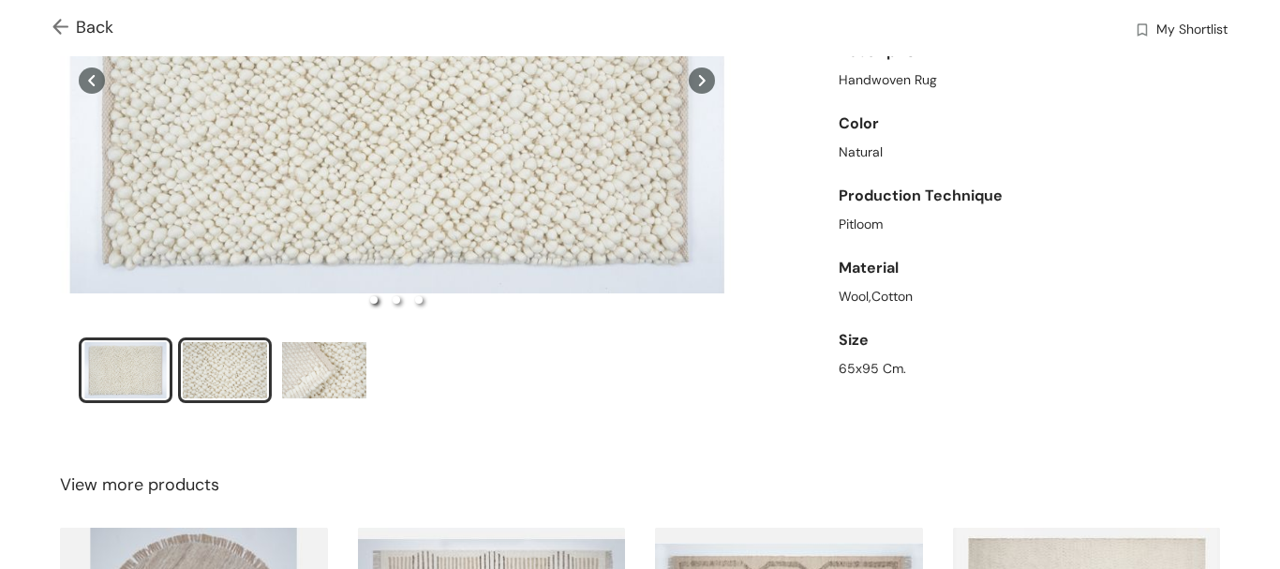
scroll to position [281, 0]
click at [206, 361] on div "slide item 2" at bounding box center [225, 368] width 84 height 56
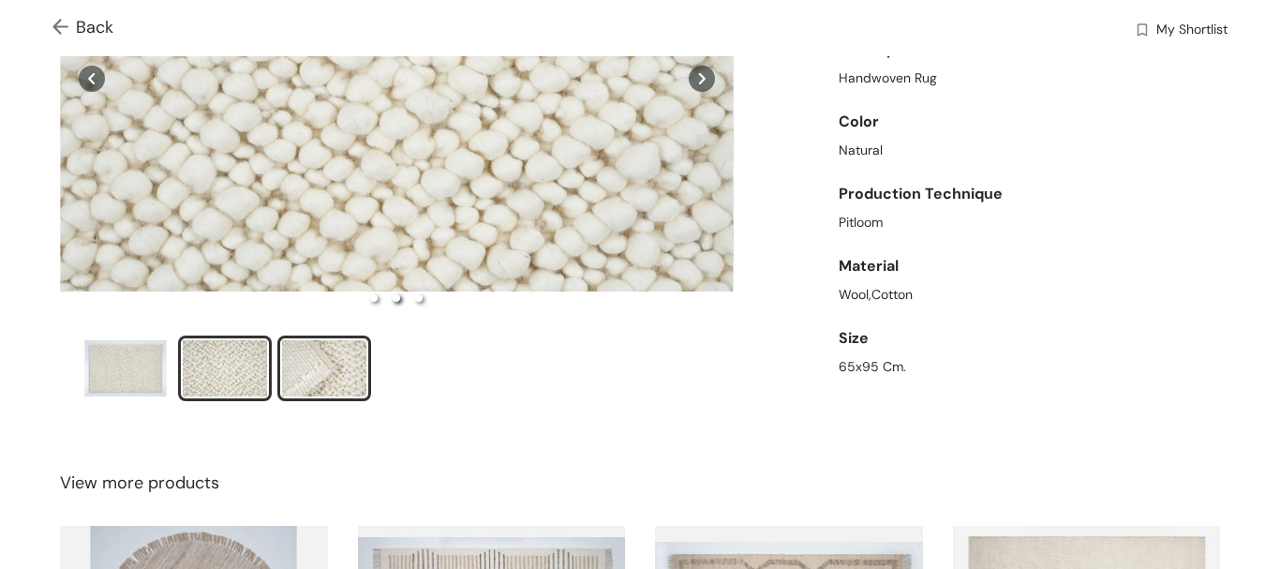
click at [319, 356] on div "slide item 3" at bounding box center [324, 368] width 84 height 56
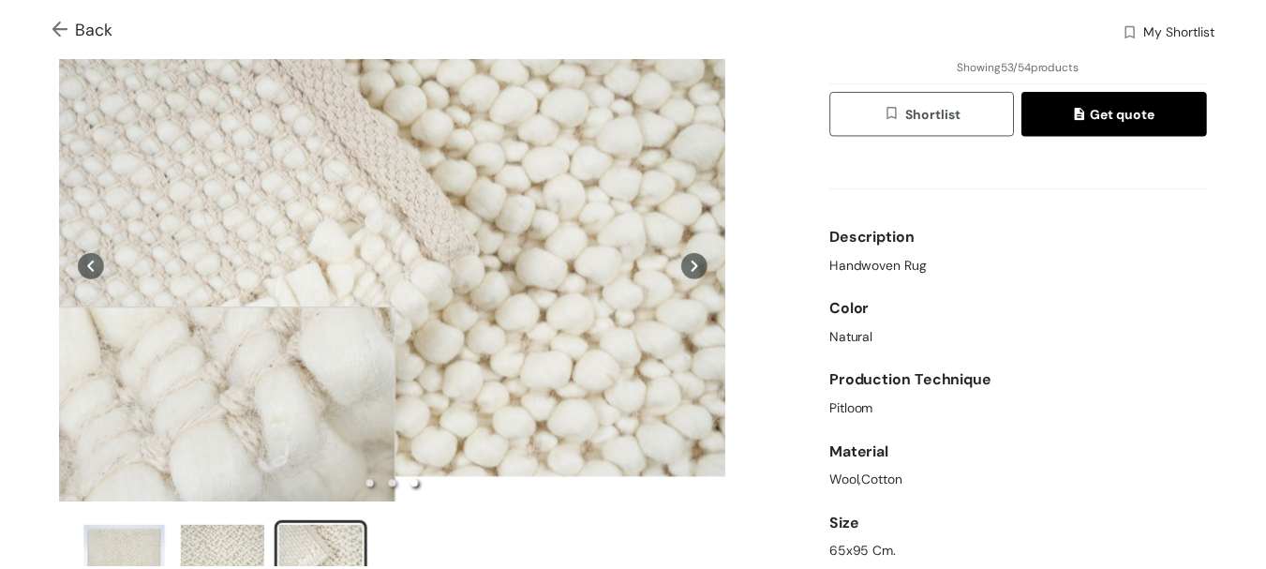
scroll to position [0, 0]
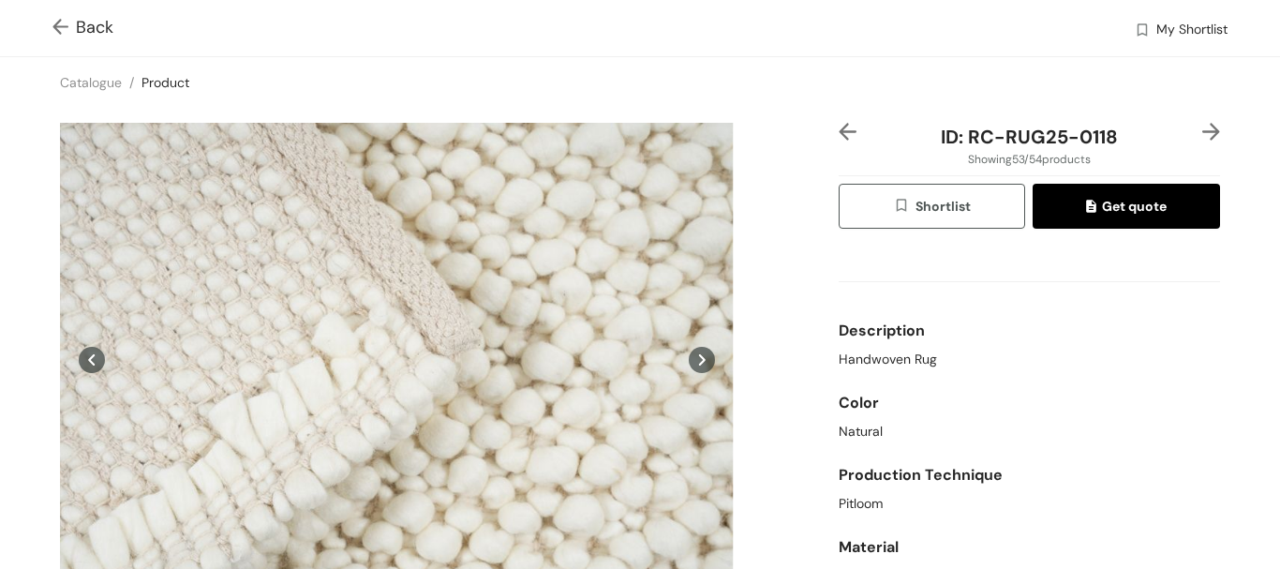
click at [62, 19] on img at bounding box center [63, 29] width 23 height 20
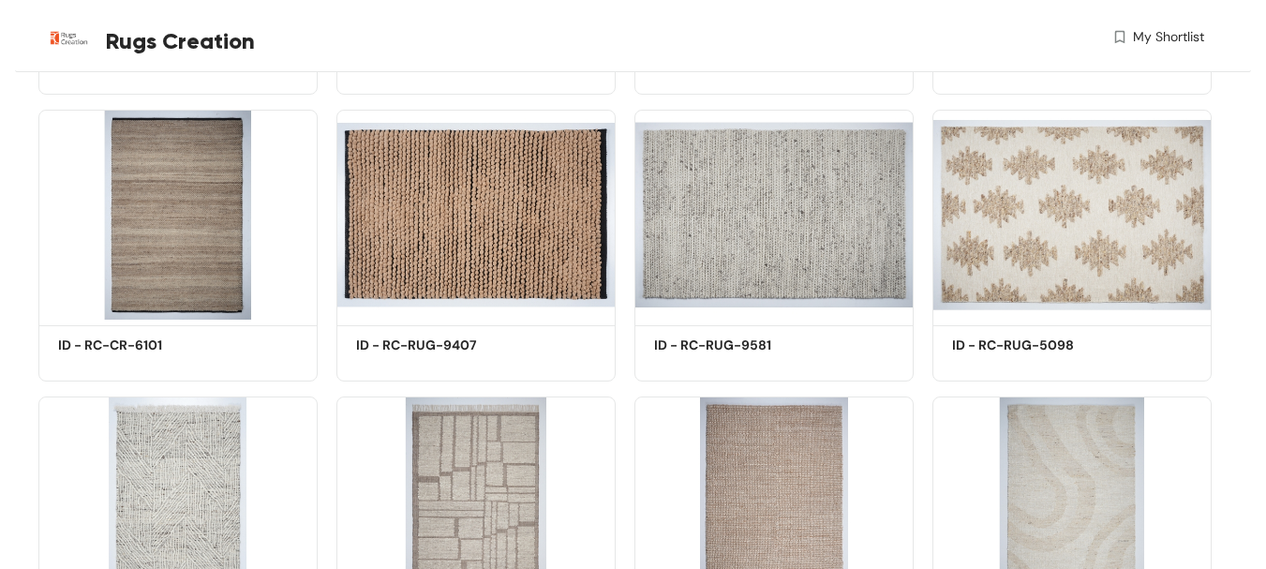
scroll to position [2934, 0]
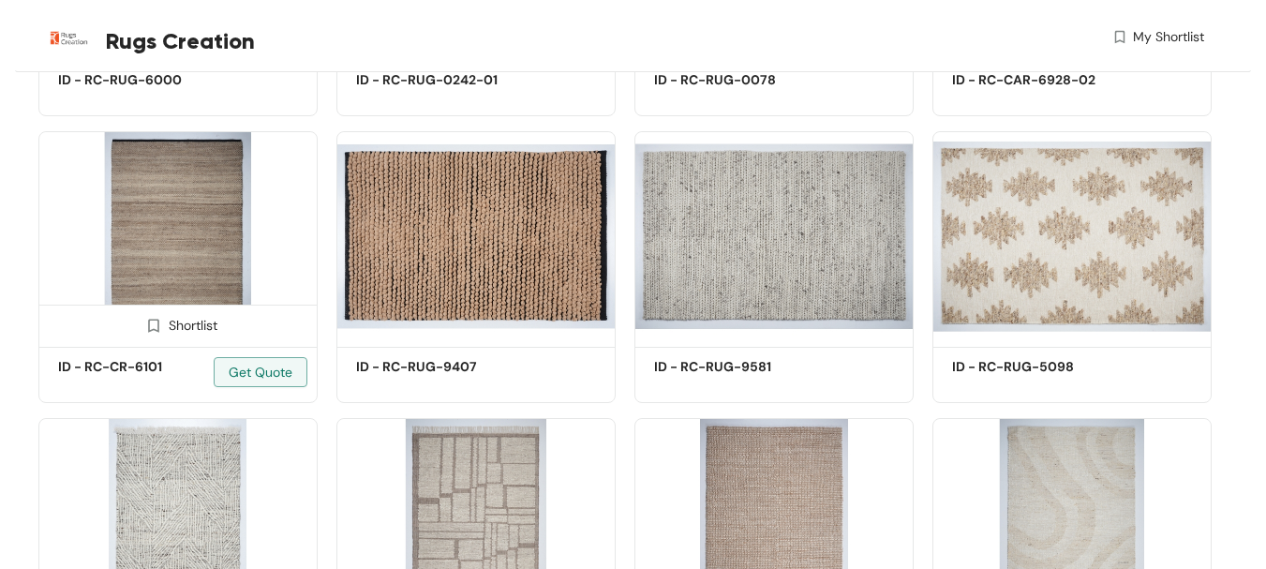
click at [110, 228] on img at bounding box center [177, 236] width 279 height 211
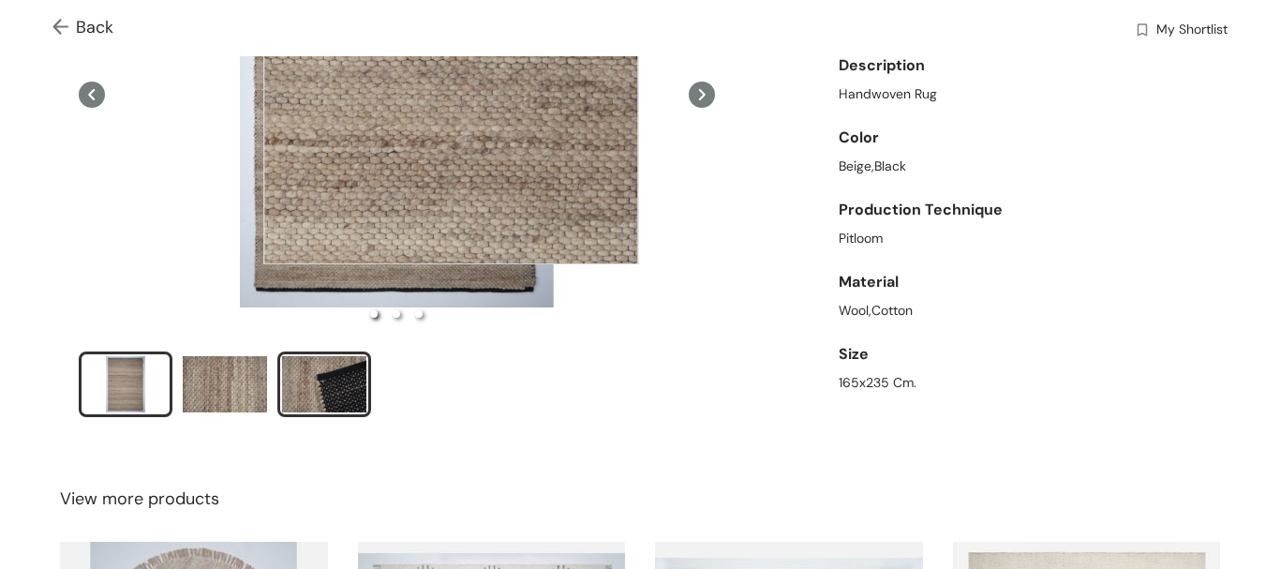
scroll to position [281, 0]
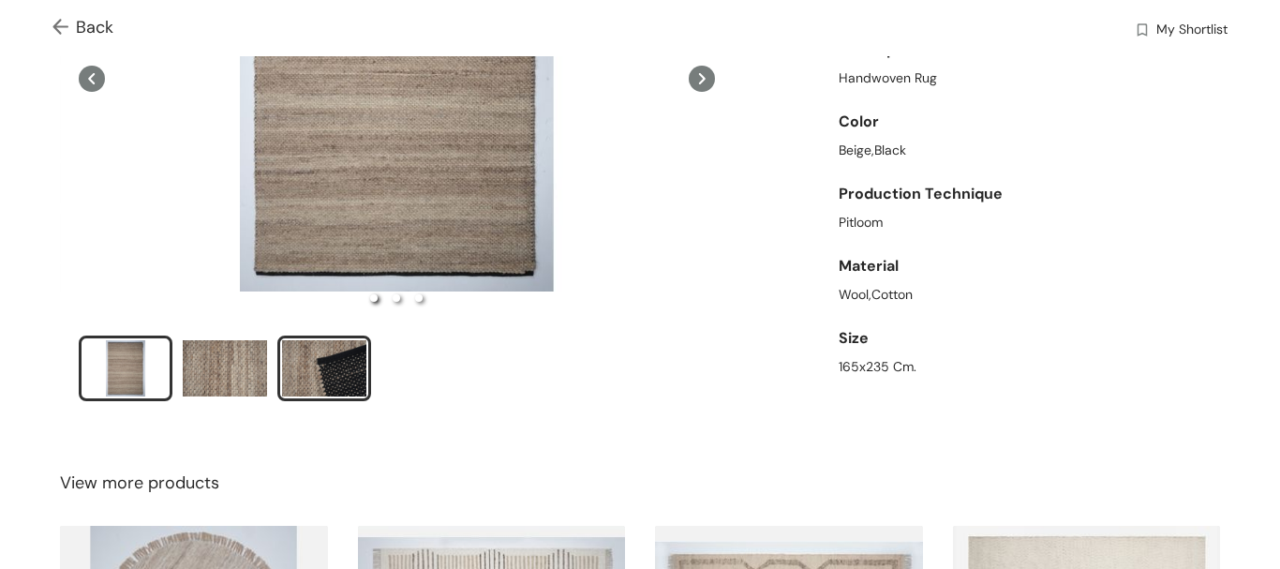
click at [326, 353] on div "slide item 3" at bounding box center [324, 368] width 84 height 56
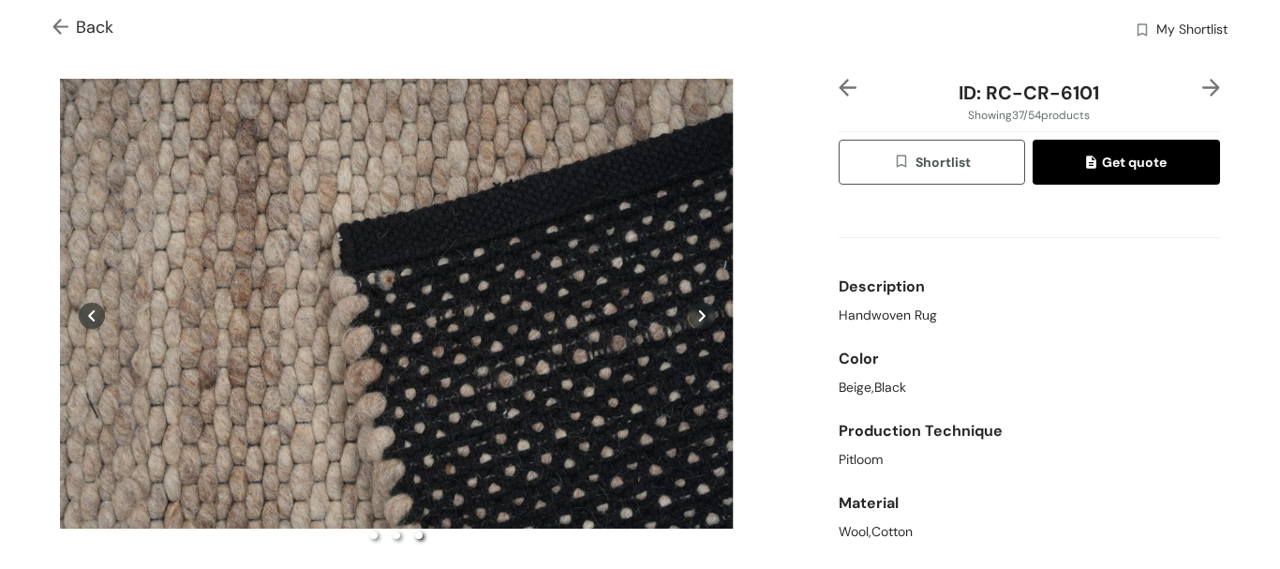
scroll to position [0, 0]
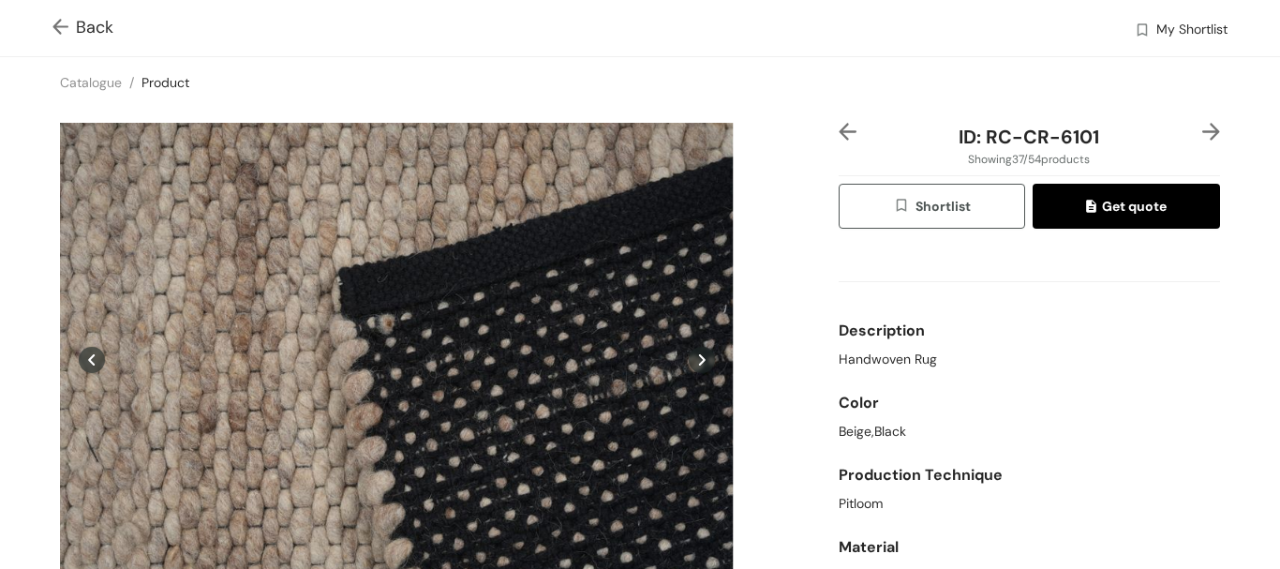
click at [75, 23] on img at bounding box center [63, 29] width 23 height 20
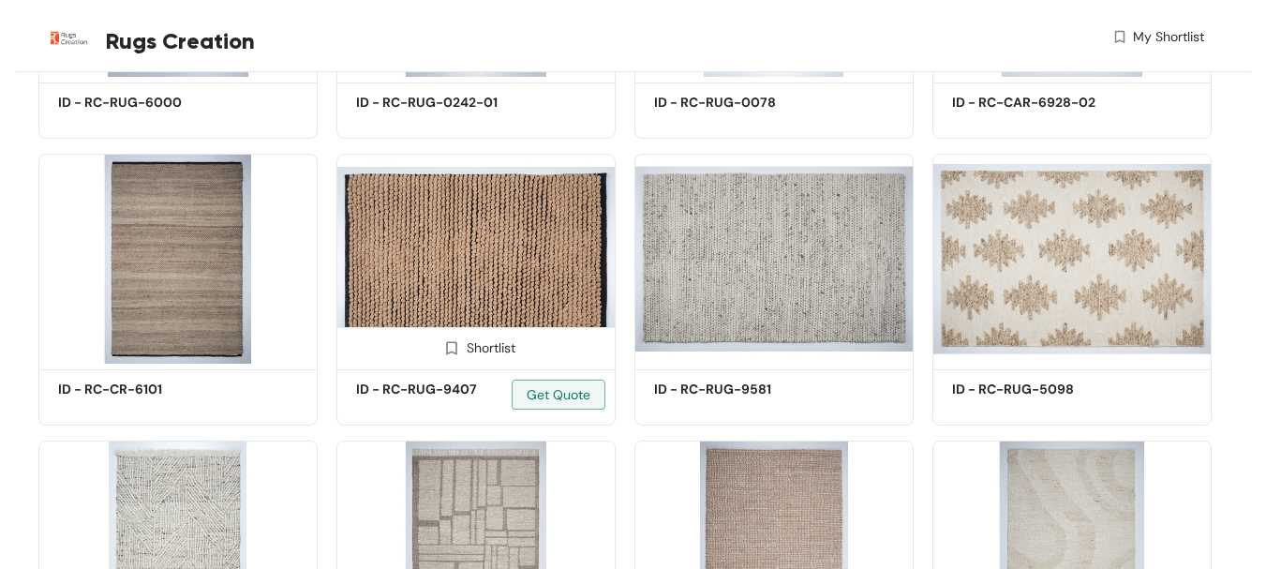
scroll to position [2934, 0]
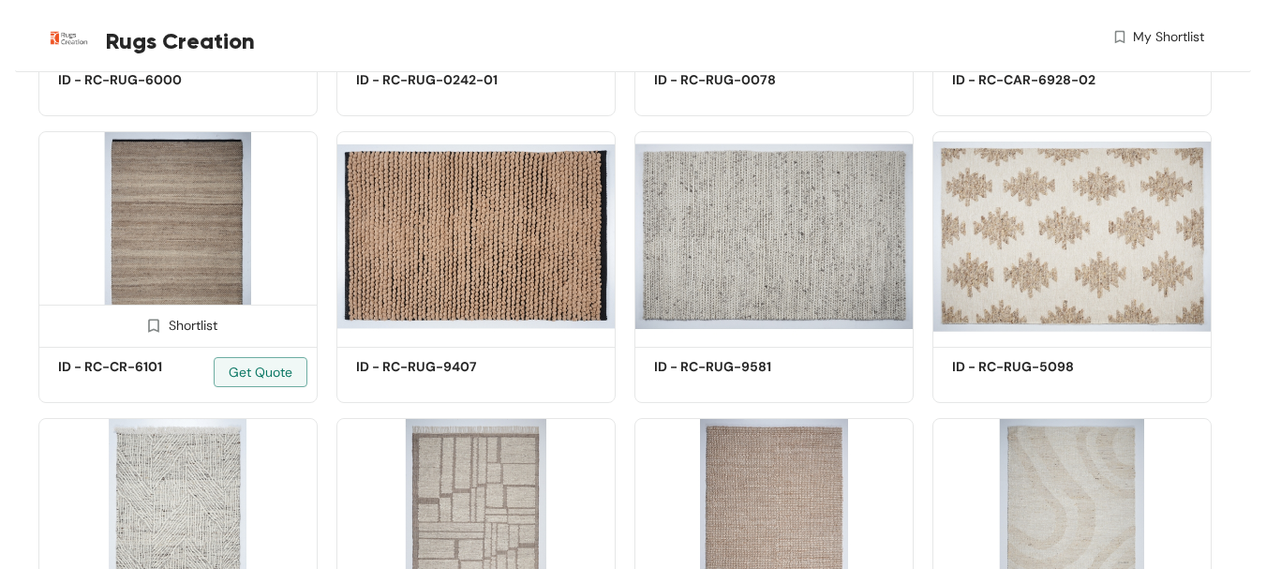
click at [215, 264] on img at bounding box center [177, 236] width 279 height 211
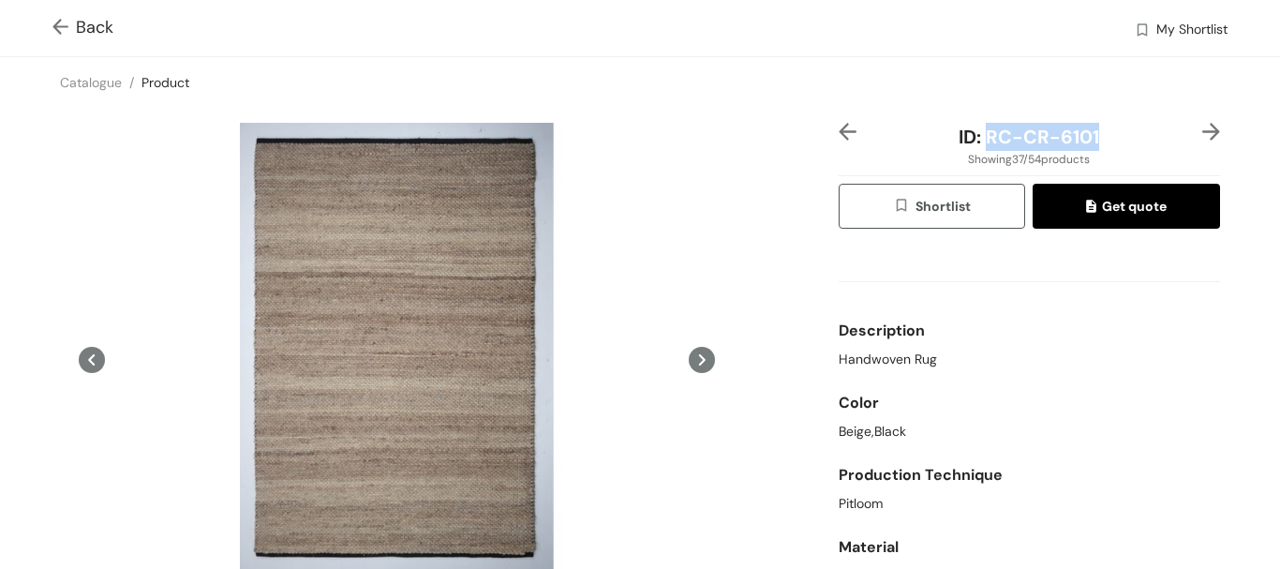
drag, startPoint x: 1088, startPoint y: 131, endPoint x: 978, endPoint y: 143, distance: 110.3
click at [978, 143] on div "ID: RC-CR-6101" at bounding box center [1029, 137] width 318 height 28
copy span "RC-CR-6101"
click at [90, 31] on span "Back" at bounding box center [82, 27] width 61 height 25
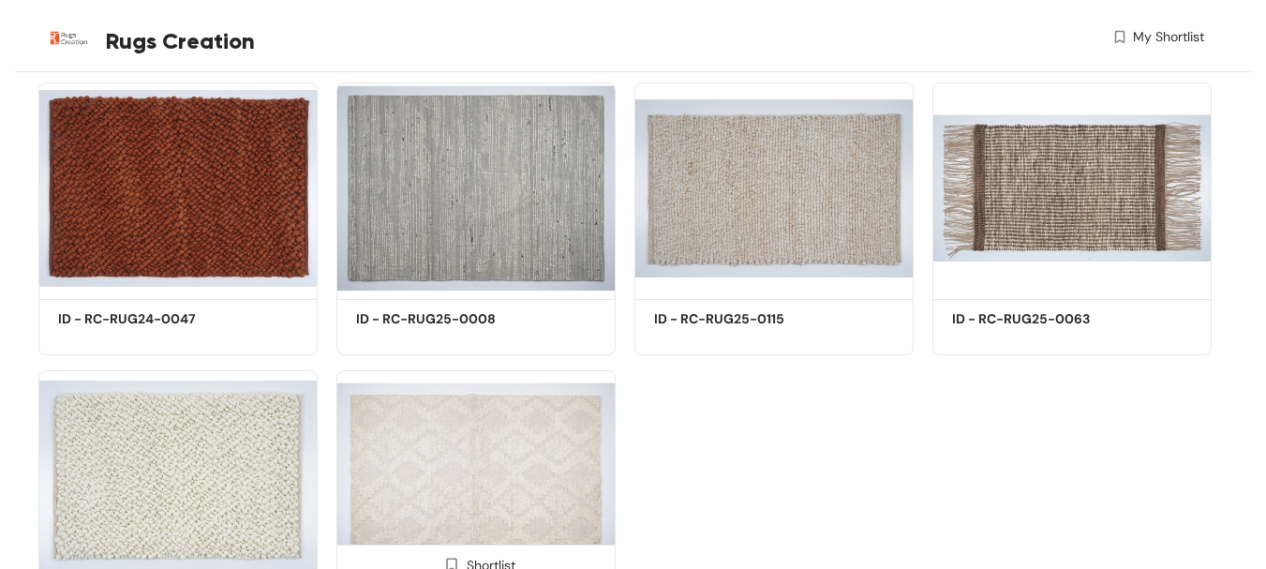
scroll to position [3871, 0]
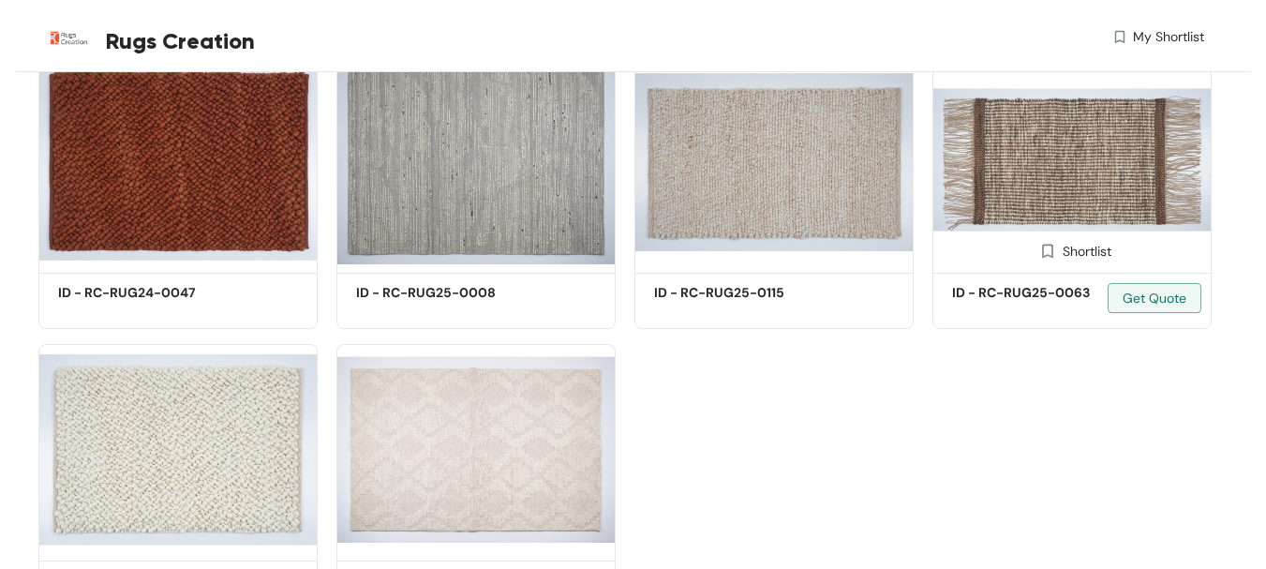
click at [1062, 171] on img at bounding box center [1071, 161] width 279 height 211
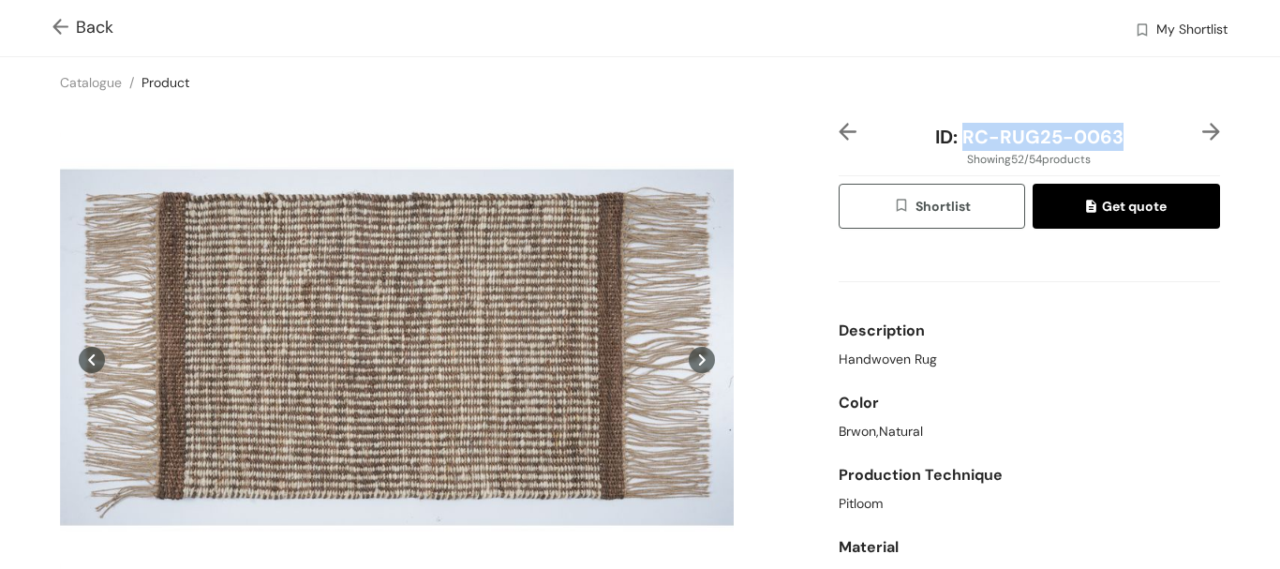
drag, startPoint x: 1098, startPoint y: 134, endPoint x: 955, endPoint y: 146, distance: 143.9
click at [955, 146] on div "ID: RC-RUG25-0063" at bounding box center [1029, 137] width 318 height 28
copy span "RC-RUG25-0063"
click at [94, 34] on span "Back" at bounding box center [82, 27] width 61 height 25
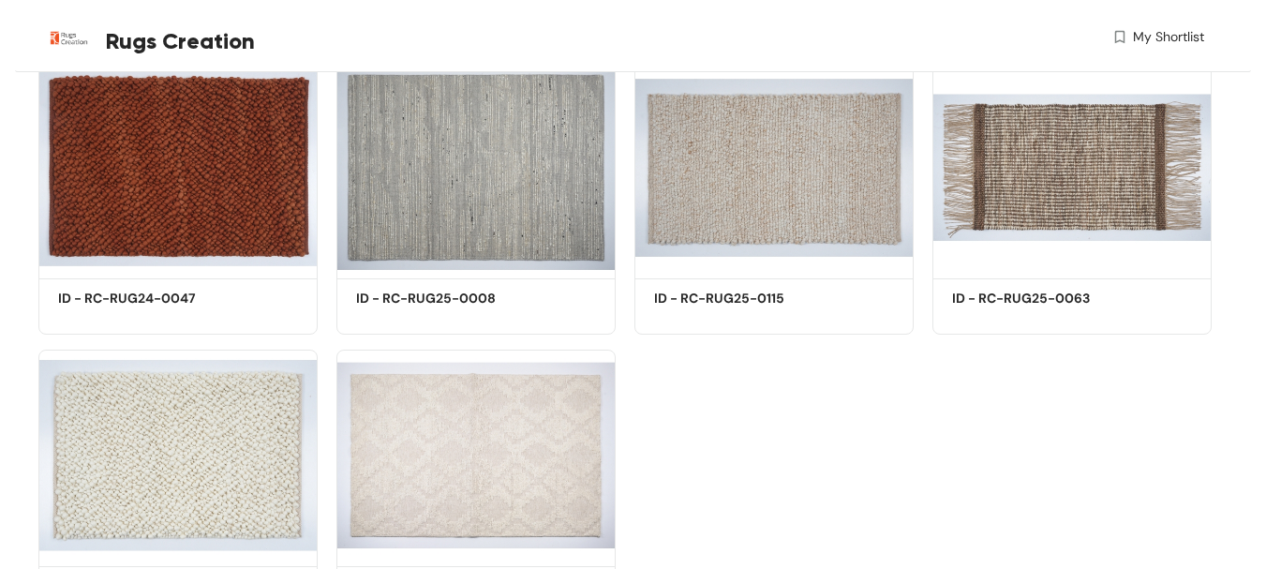
scroll to position [3871, 0]
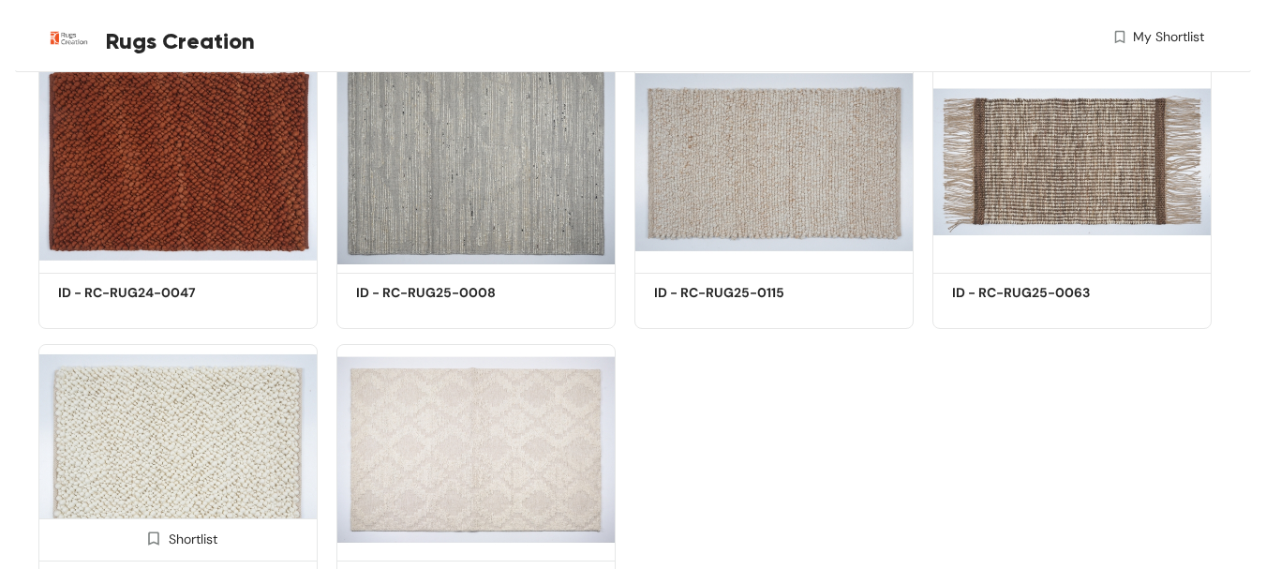
click at [215, 438] on img at bounding box center [177, 449] width 279 height 211
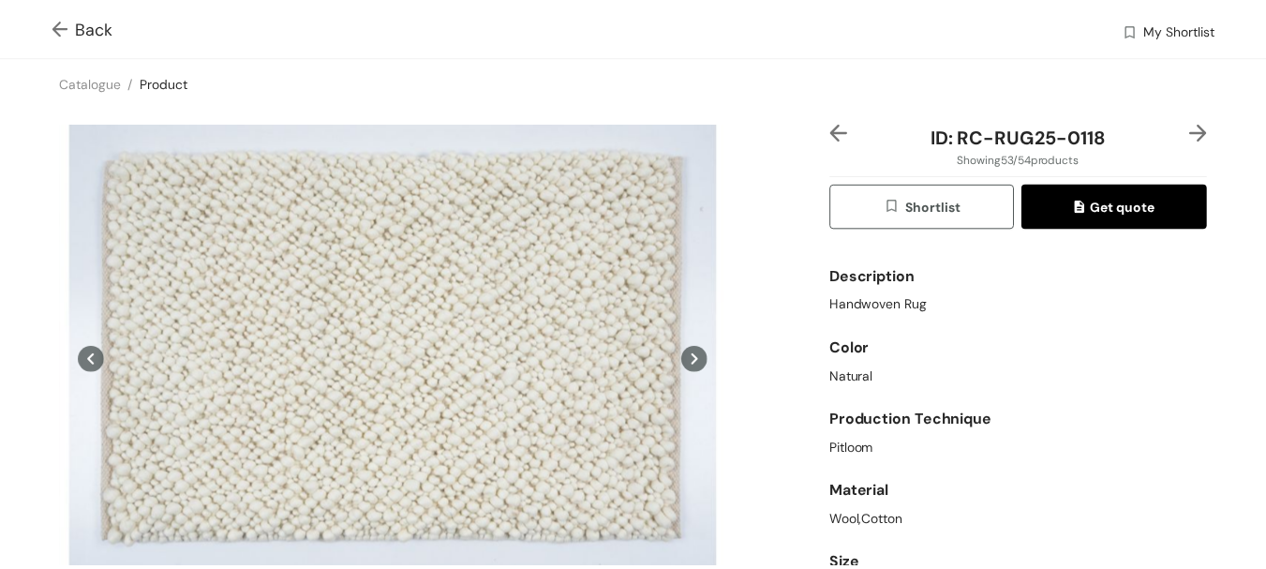
scroll to position [77, 0]
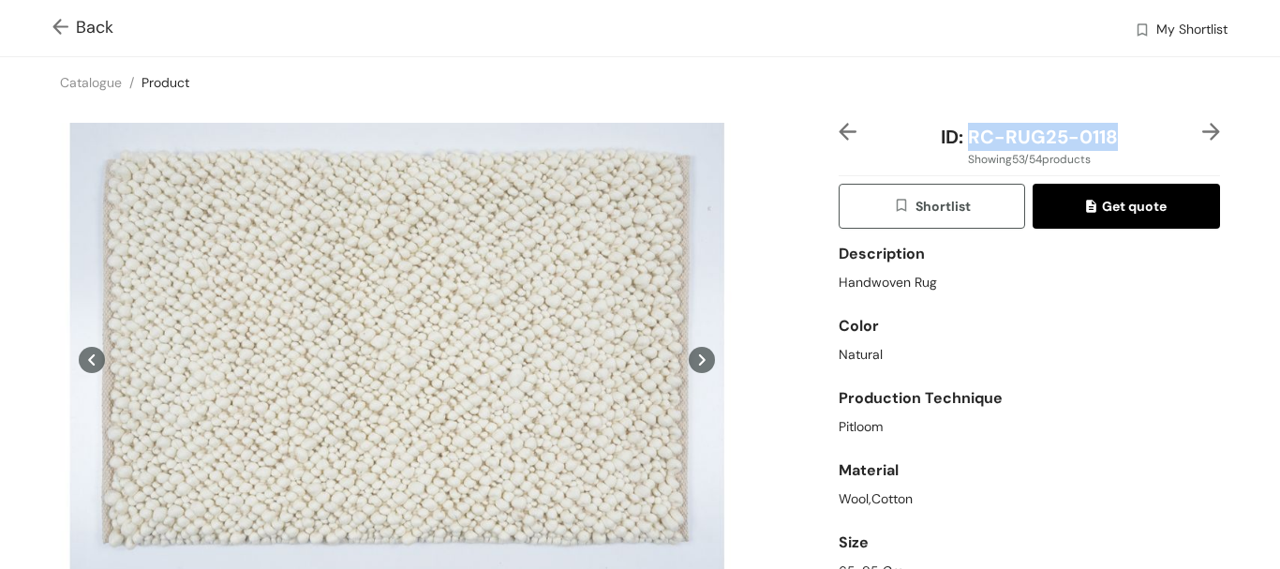
drag, startPoint x: 1107, startPoint y: 131, endPoint x: 957, endPoint y: 138, distance: 151.0
click at [957, 138] on div "ID: RC-RUG25-0118" at bounding box center [1029, 137] width 318 height 28
copy span "RC-RUG25-0118"
click at [73, 32] on img at bounding box center [63, 29] width 23 height 20
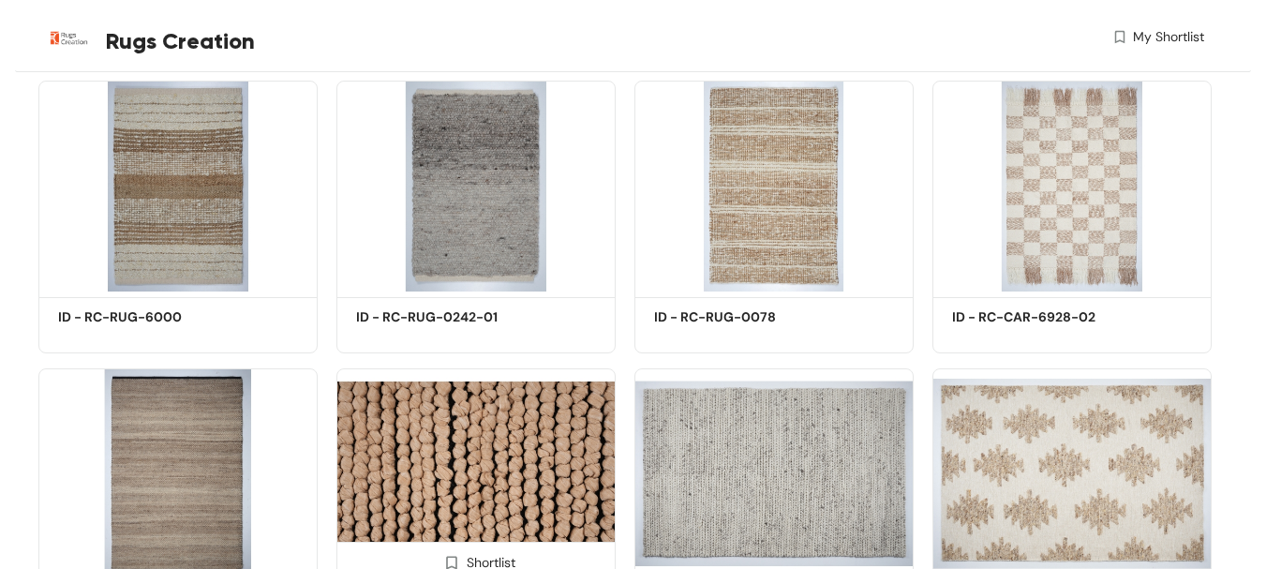
scroll to position [2652, 0]
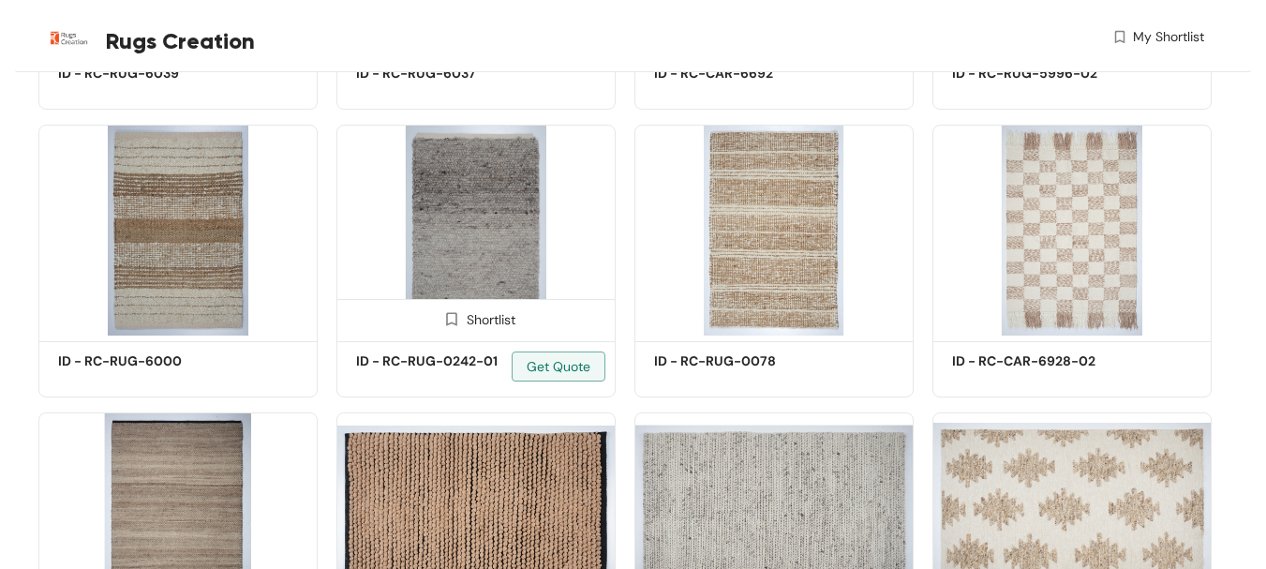
click at [480, 212] on img at bounding box center [475, 230] width 279 height 211
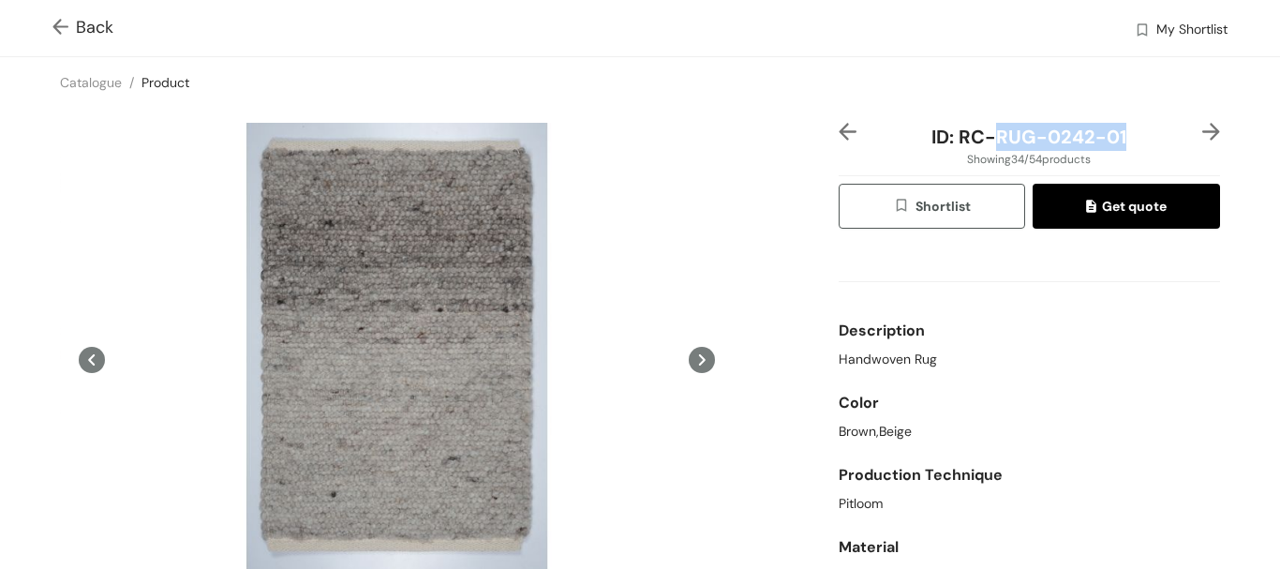
drag, startPoint x: 1124, startPoint y: 132, endPoint x: 989, endPoint y: 146, distance: 135.7
click at [990, 146] on div "ID: RC-RUG-0242-01" at bounding box center [1029, 137] width 318 height 28
copy span "RUG-0242-01"
click at [1131, 124] on div "ID: RC-RUG-0242-01" at bounding box center [1029, 137] width 318 height 28
drag, startPoint x: 1116, startPoint y: 131, endPoint x: 951, endPoint y: 150, distance: 166.0
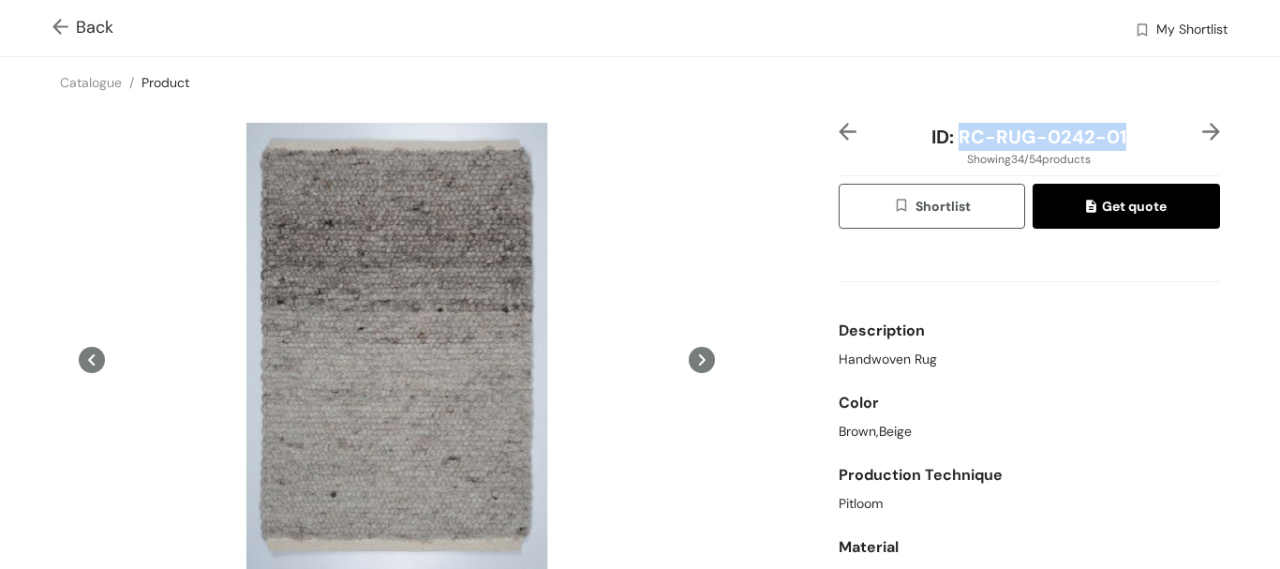
click at [951, 150] on div "ID: RC-RUG-0242-01" at bounding box center [1029, 137] width 318 height 28
copy span "RC-RUG-0242-01"
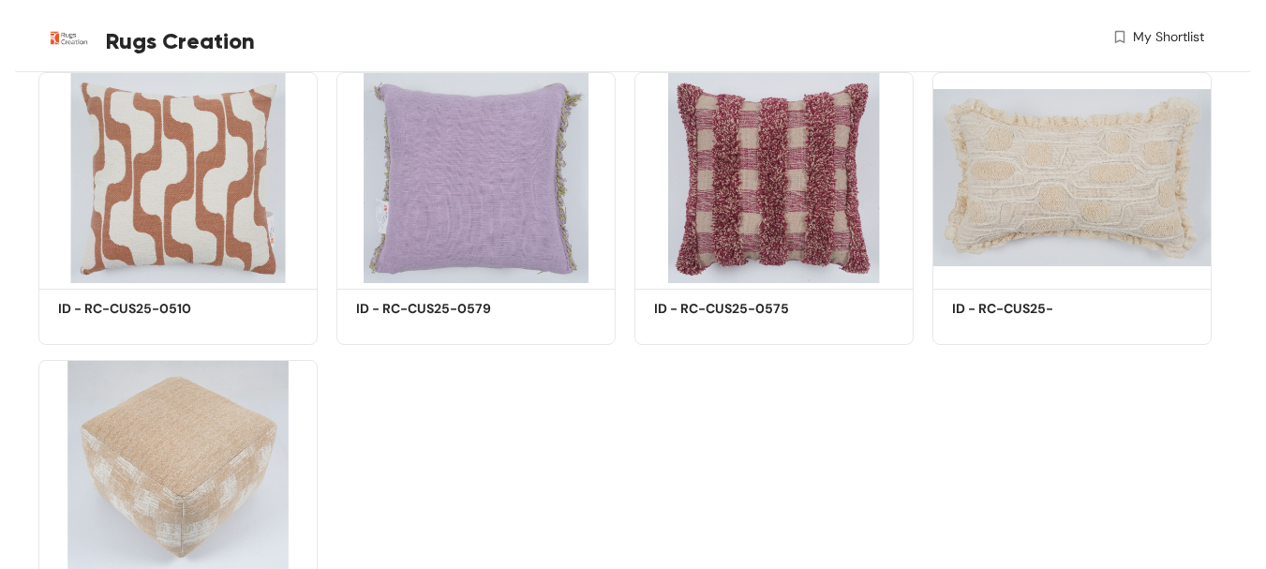
scroll to position [5128, 0]
